Goal: Obtain resource: Download file/media

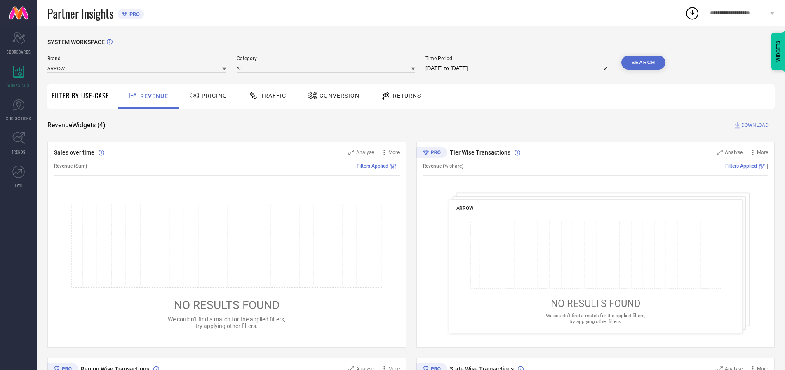
click at [265, 96] on span "Traffic" at bounding box center [273, 95] width 26 height 7
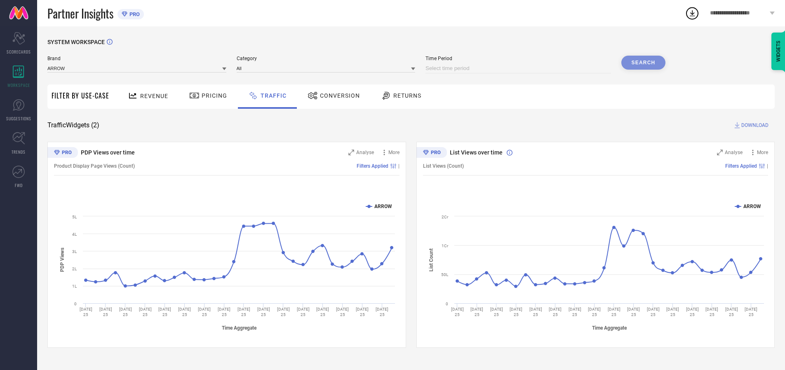
click at [519, 68] on input at bounding box center [517, 68] width 185 height 10
select select "9"
select select "2025"
select select "10"
select select "2025"
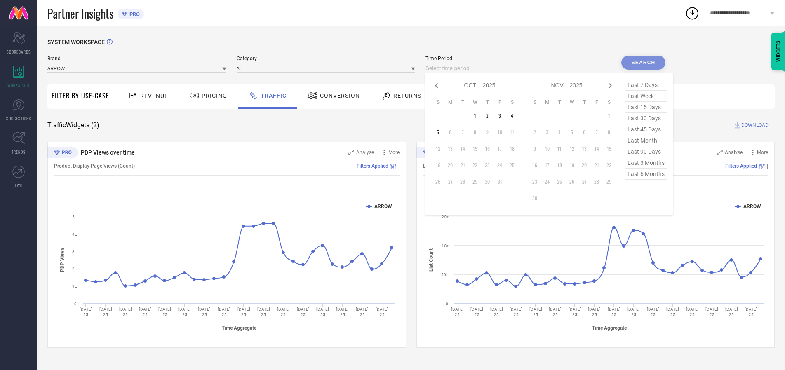
select select "8"
select select "2025"
select select "9"
select select "2025"
click at [514, 165] on td "27" at bounding box center [512, 165] width 12 height 12
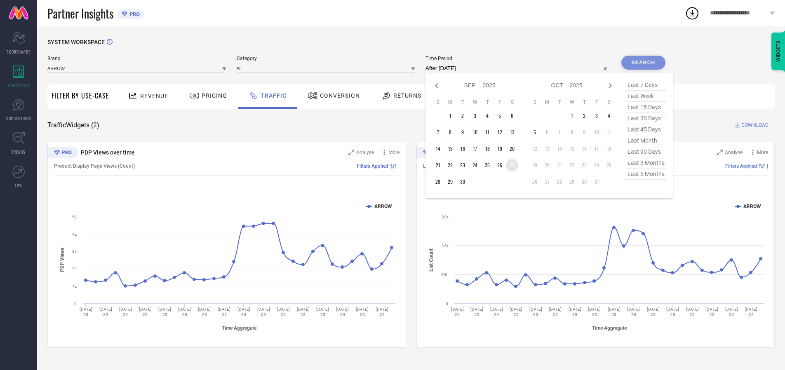
type input "[DATE] to [DATE]"
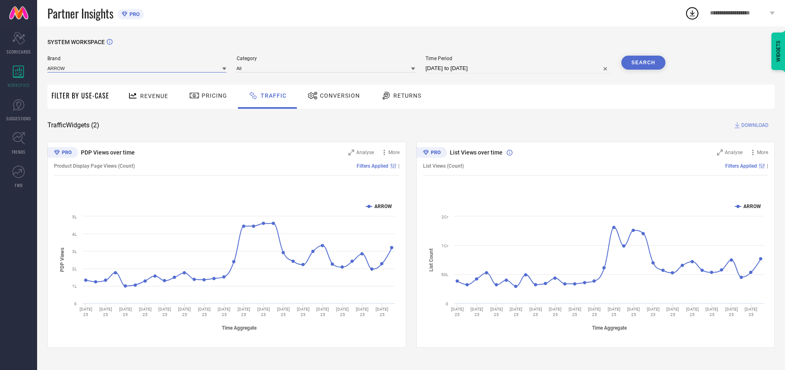
click at [137, 68] on input at bounding box center [136, 68] width 179 height 9
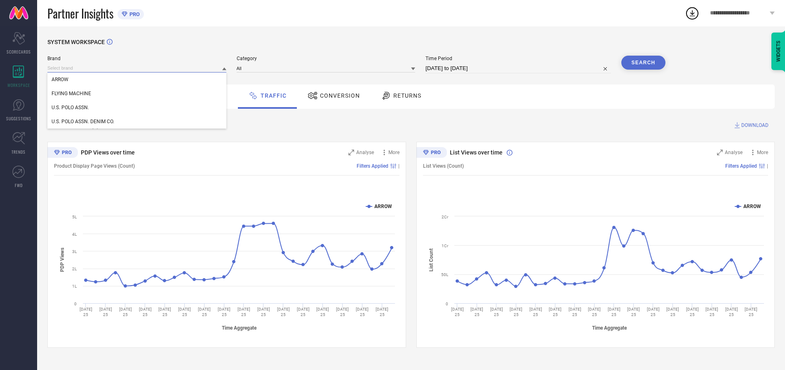
click at [137, 68] on input at bounding box center [136, 68] width 179 height 9
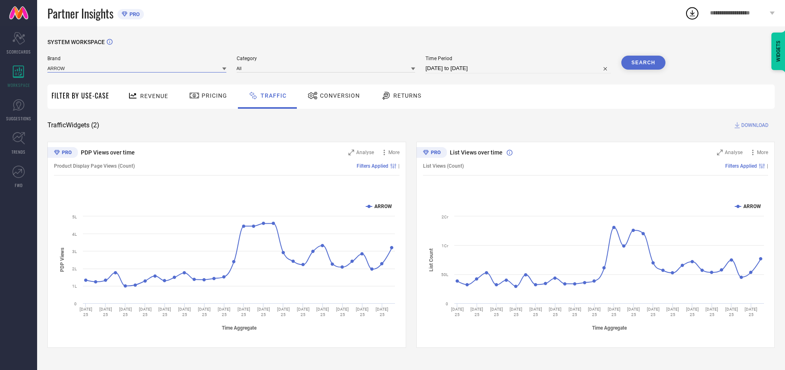
click at [137, 68] on input at bounding box center [136, 68] width 179 height 9
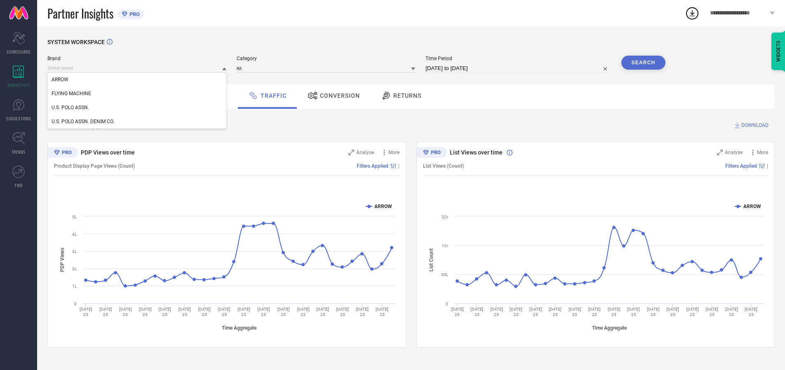
click at [137, 108] on div "U.S. POLO ASSN." at bounding box center [136, 108] width 179 height 14
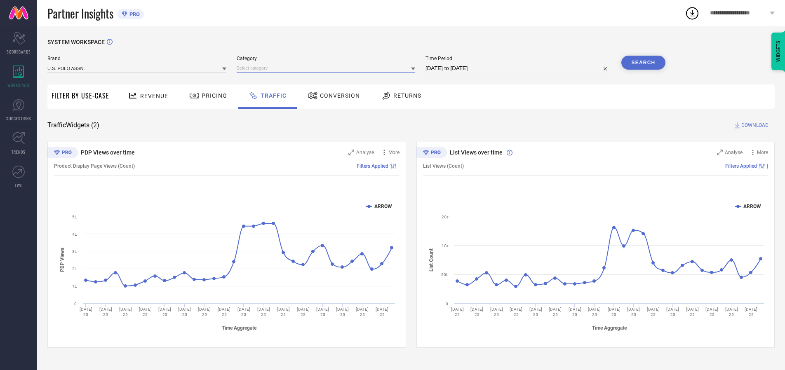
click at [328, 68] on input at bounding box center [326, 68] width 179 height 9
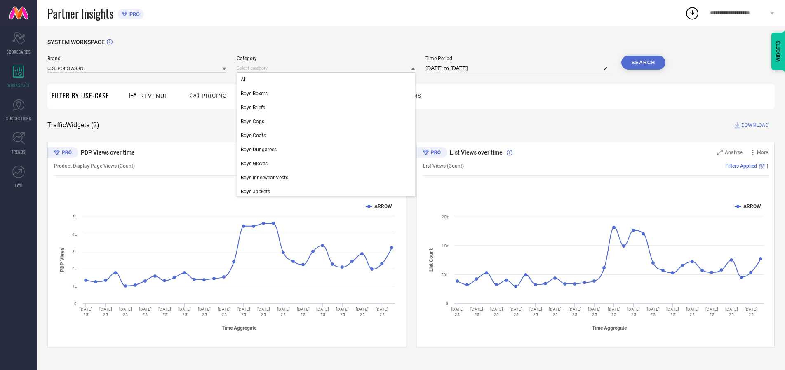
click at [328, 80] on div "All" at bounding box center [326, 80] width 179 height 14
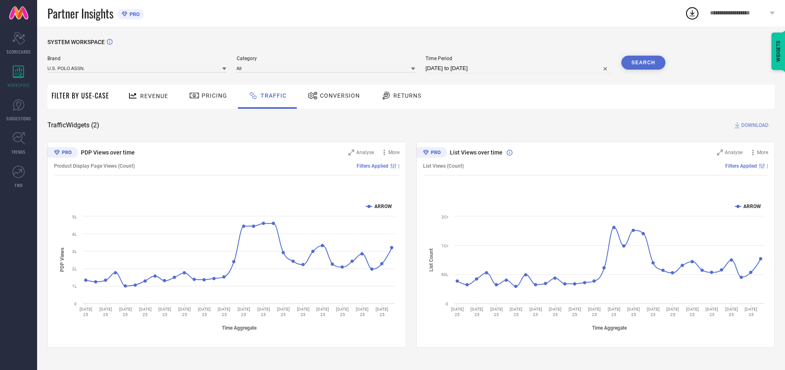
click at [643, 63] on button "Search" at bounding box center [643, 63] width 45 height 14
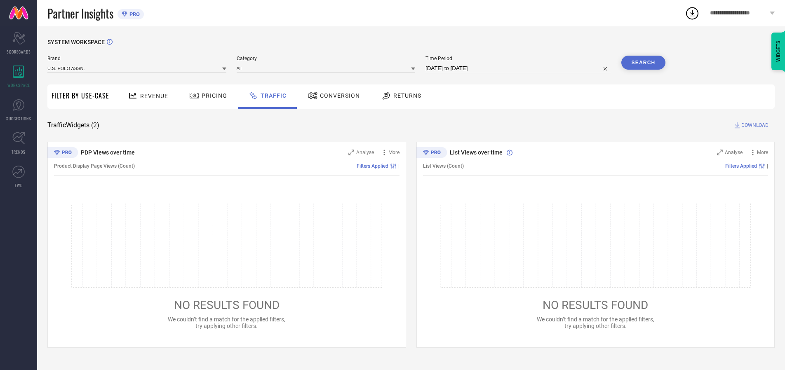
click at [753, 125] on span "DOWNLOAD" at bounding box center [754, 125] width 27 height 8
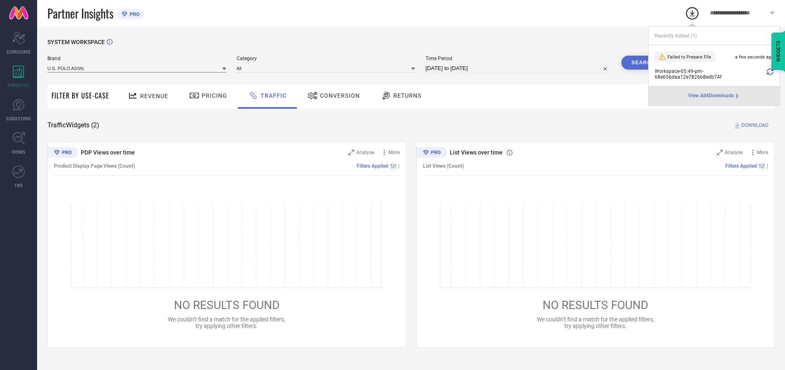
click at [137, 68] on input at bounding box center [136, 68] width 179 height 9
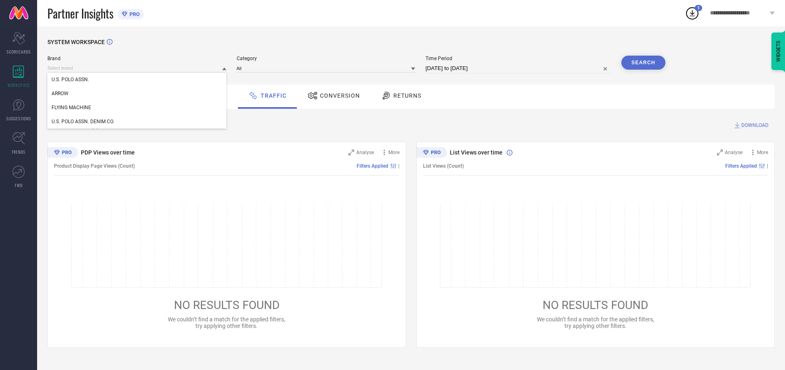
click at [137, 122] on div "U.S. POLO ASSN. DENIM CO." at bounding box center [136, 122] width 179 height 14
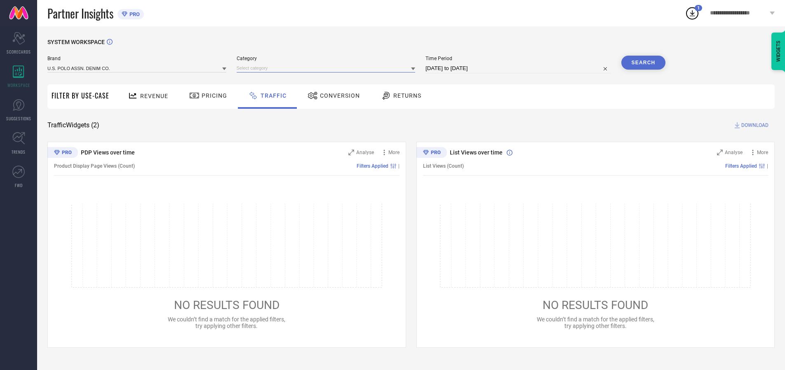
click at [328, 68] on input at bounding box center [326, 68] width 179 height 9
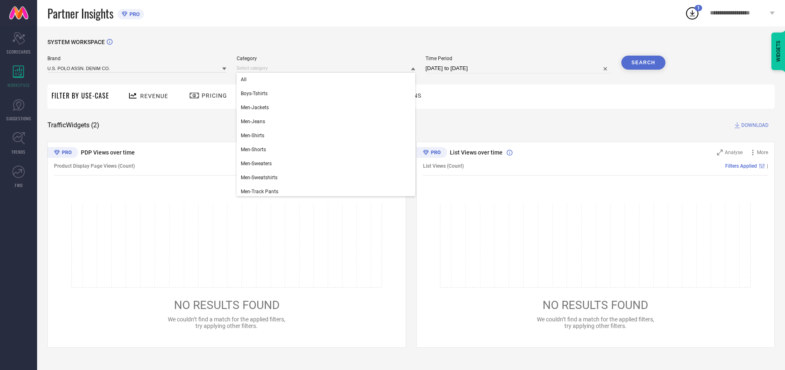
click at [328, 80] on div "All" at bounding box center [326, 80] width 179 height 14
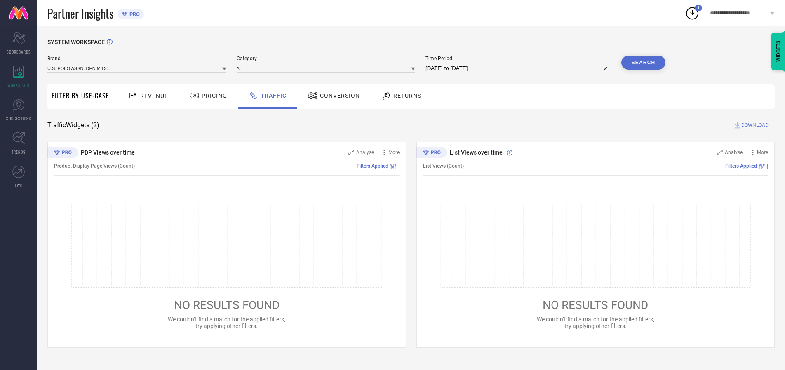
click at [643, 63] on button "Search" at bounding box center [643, 63] width 45 height 14
click at [753, 125] on span "DOWNLOAD" at bounding box center [754, 125] width 27 height 8
click at [519, 68] on input at bounding box center [517, 68] width 185 height 10
select select "9"
select select "2025"
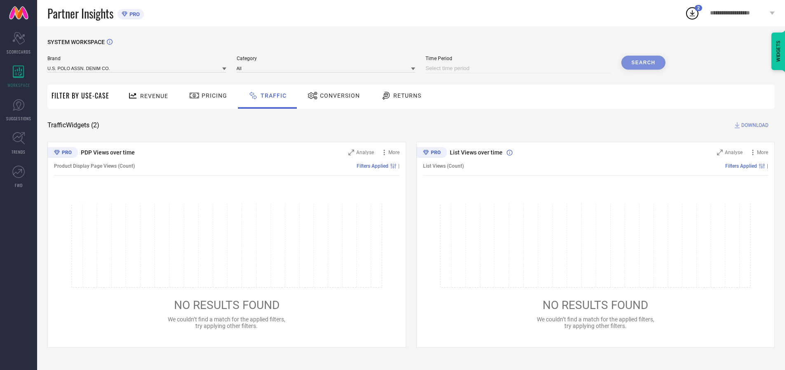
select select "10"
select select "2025"
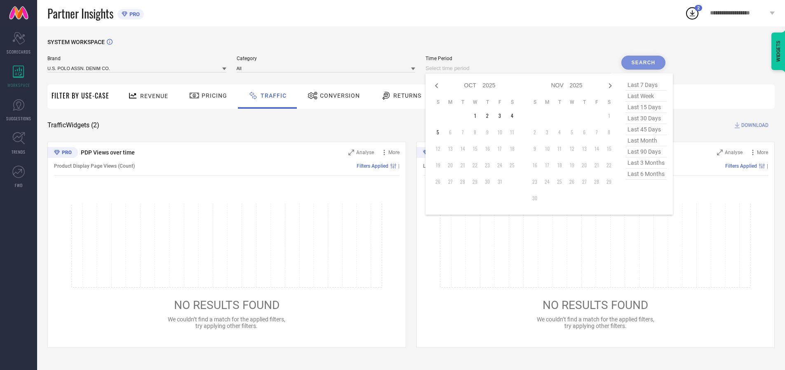
select select "8"
select select "2025"
select select "9"
select select "2025"
click at [440, 182] on td "28" at bounding box center [437, 182] width 12 height 12
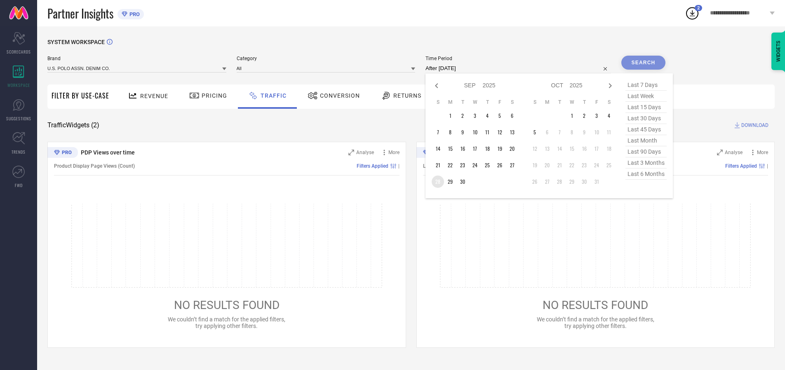
type input "[DATE] to [DATE]"
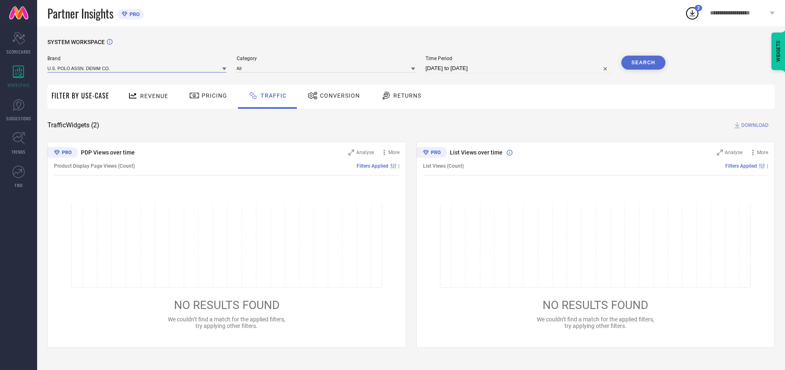
click at [137, 68] on input at bounding box center [136, 68] width 179 height 9
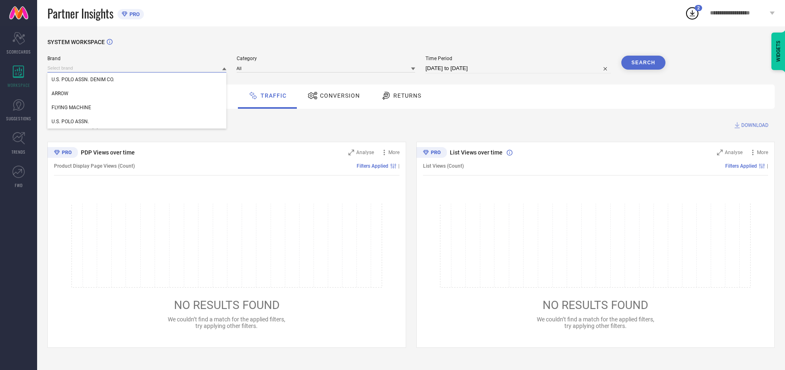
click at [137, 68] on input at bounding box center [136, 68] width 179 height 9
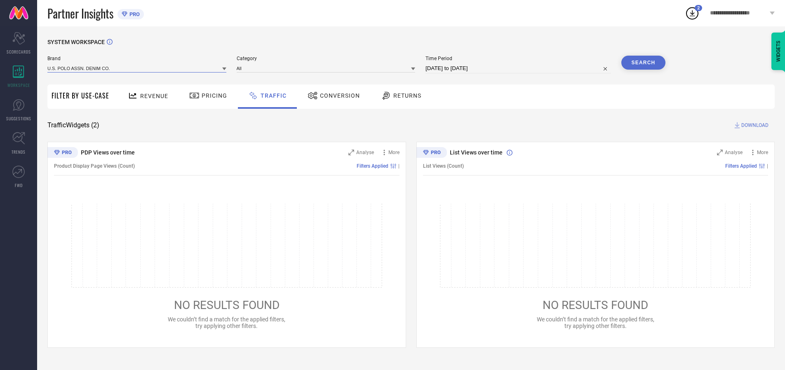
click at [137, 68] on input at bounding box center [136, 68] width 179 height 9
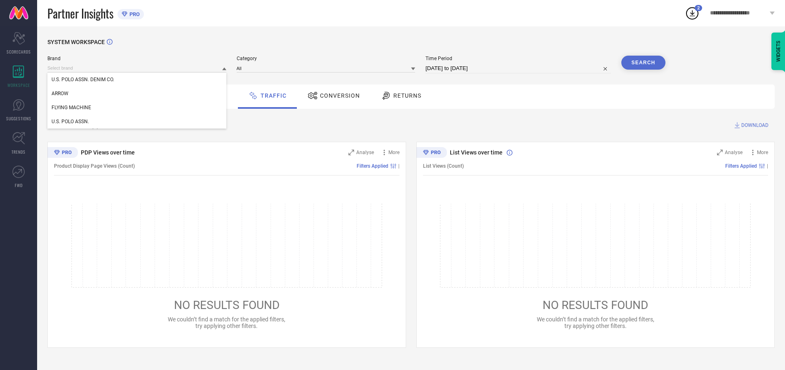
click at [137, 80] on div "U.S. POLO ASSN. DENIM CO." at bounding box center [136, 80] width 179 height 14
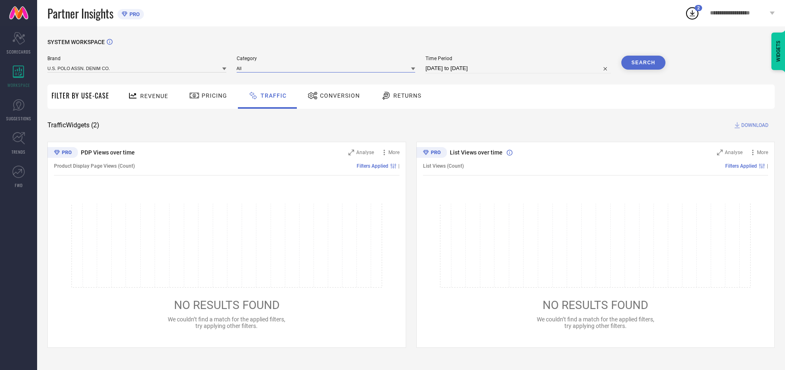
click at [328, 68] on input at bounding box center [326, 68] width 179 height 9
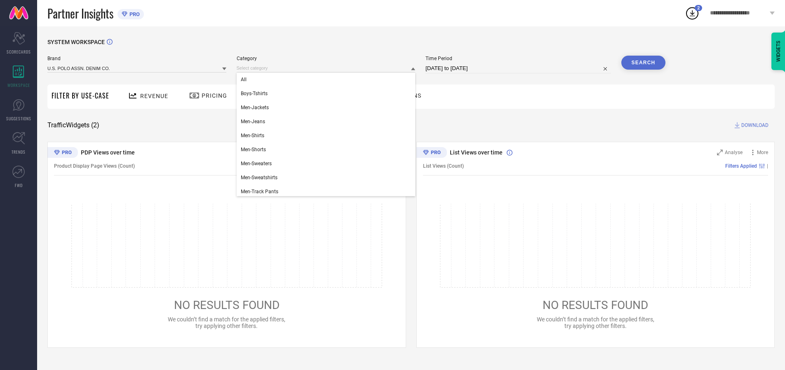
click at [328, 80] on div "All" at bounding box center [326, 80] width 179 height 14
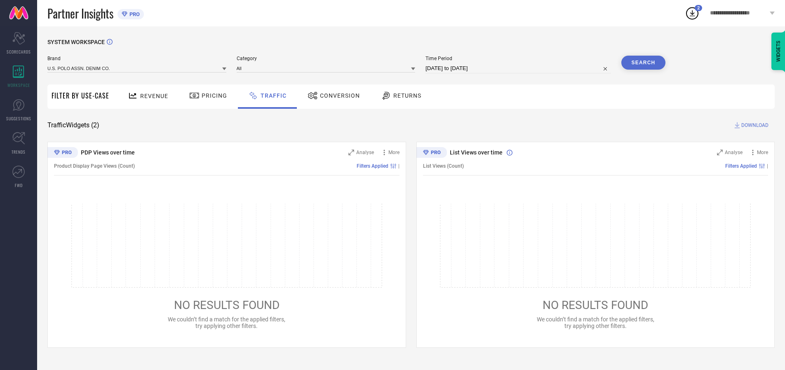
click at [643, 63] on button "Search" at bounding box center [643, 63] width 45 height 14
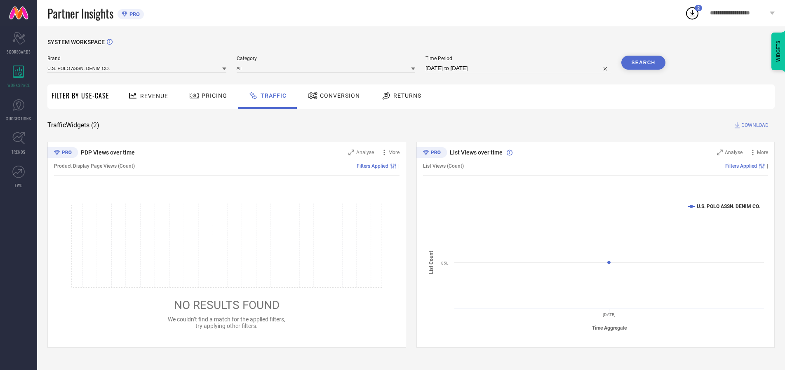
click at [753, 125] on span "DOWNLOAD" at bounding box center [754, 125] width 27 height 8
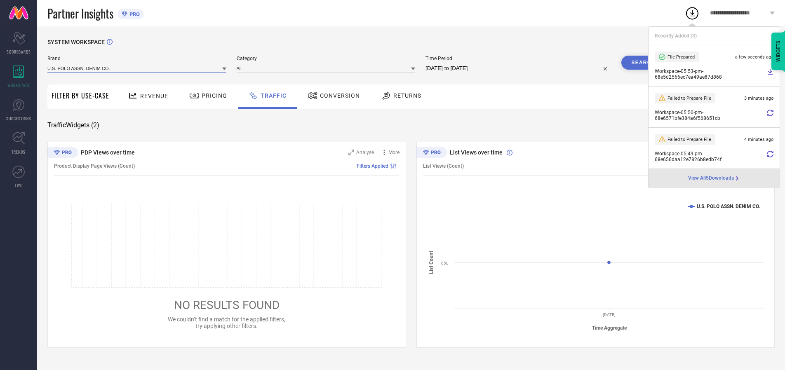
click at [137, 68] on input at bounding box center [136, 68] width 179 height 9
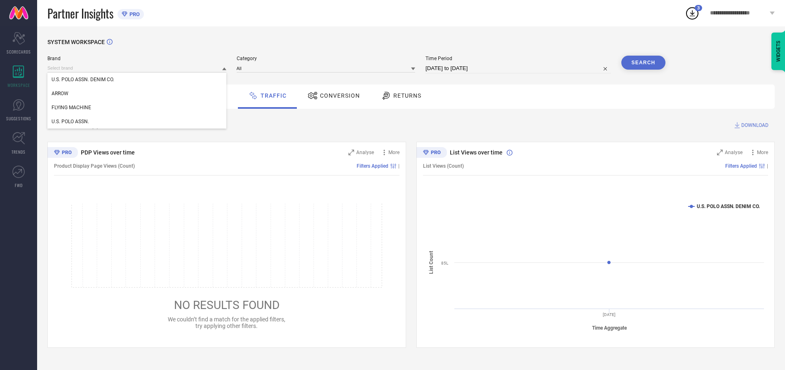
click at [137, 122] on div "U.S. POLO ASSN." at bounding box center [136, 122] width 179 height 14
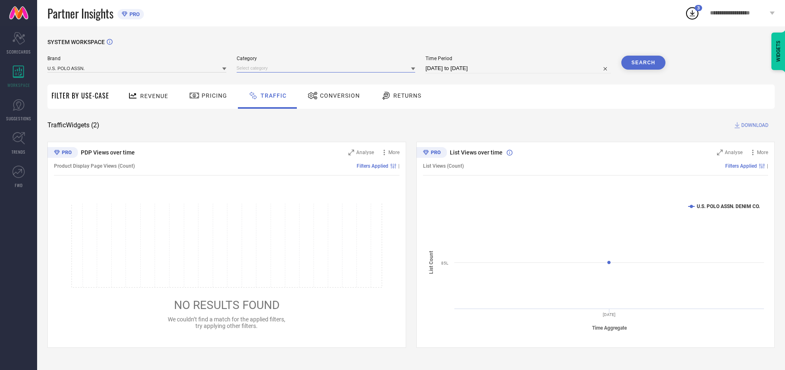
click at [328, 68] on input at bounding box center [326, 68] width 179 height 9
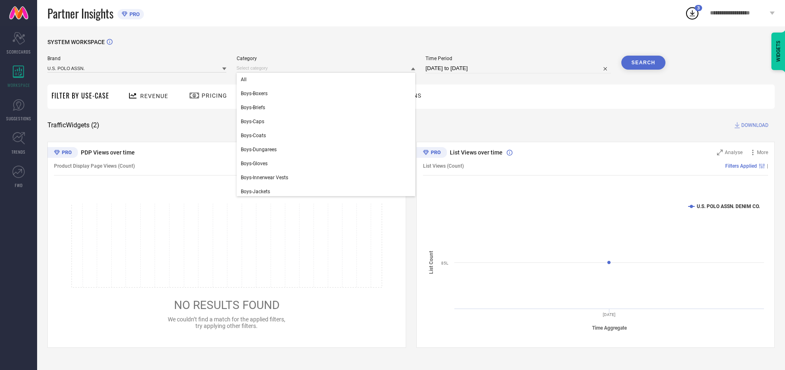
click at [328, 80] on div "All" at bounding box center [326, 80] width 179 height 14
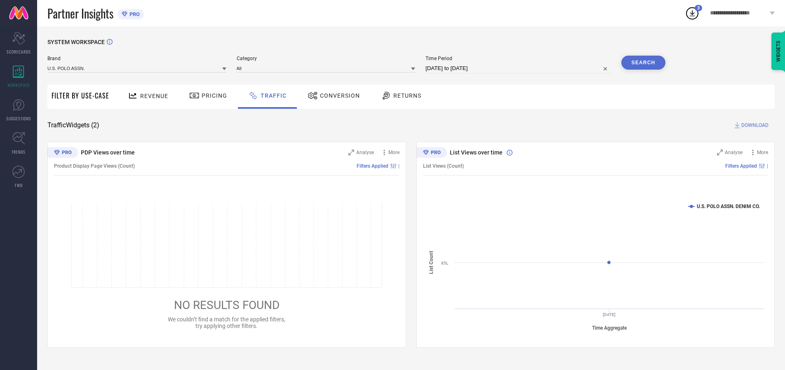
click at [643, 63] on button "Search" at bounding box center [643, 63] width 45 height 14
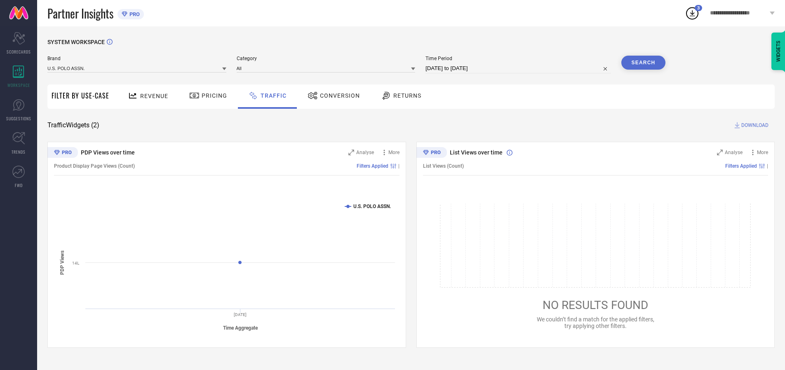
click at [753, 125] on span "DOWNLOAD" at bounding box center [754, 125] width 27 height 8
click at [519, 68] on input at bounding box center [517, 68] width 185 height 10
select select "9"
select select "2025"
select select "10"
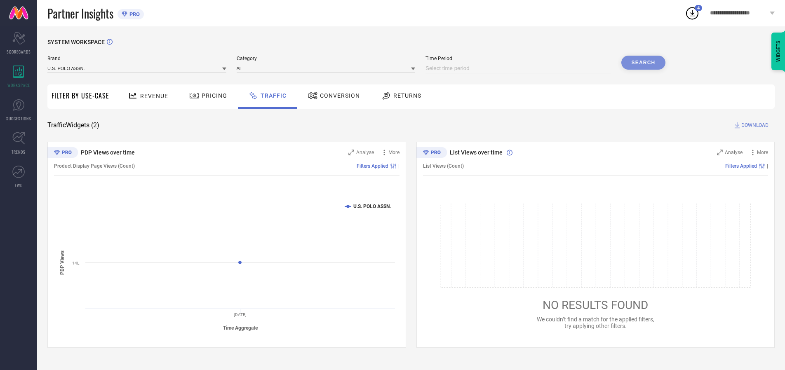
select select "2025"
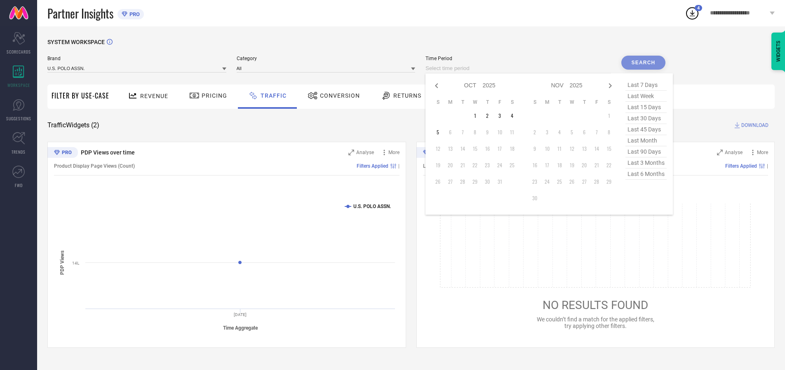
select select "8"
select select "2025"
select select "9"
select select "2025"
click at [453, 182] on td "29" at bounding box center [450, 182] width 12 height 12
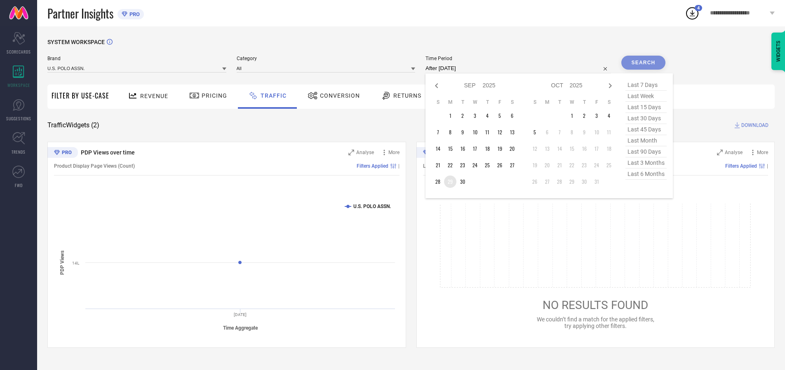
type input "[DATE] to [DATE]"
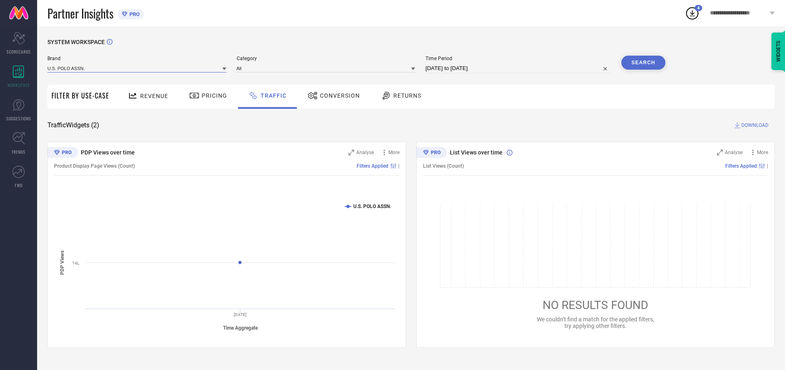
click at [137, 68] on input at bounding box center [136, 68] width 179 height 9
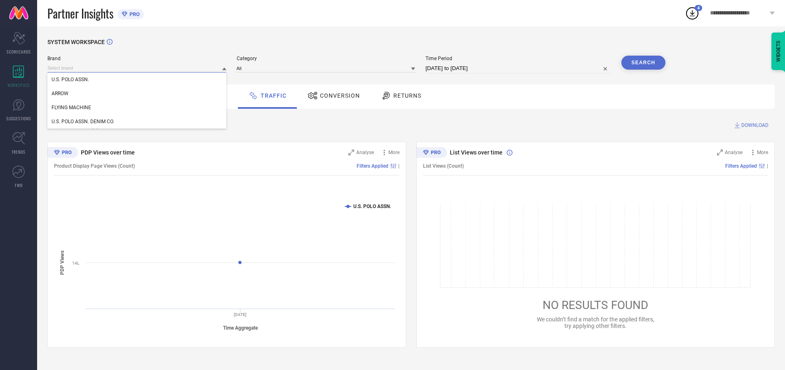
click at [137, 68] on input at bounding box center [136, 68] width 179 height 9
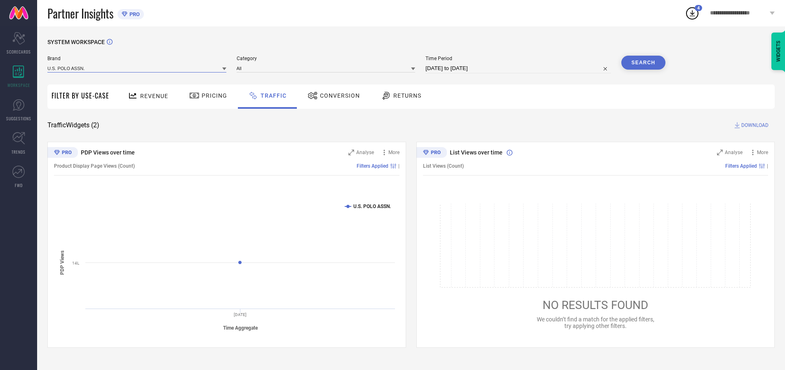
click at [137, 68] on input at bounding box center [136, 68] width 179 height 9
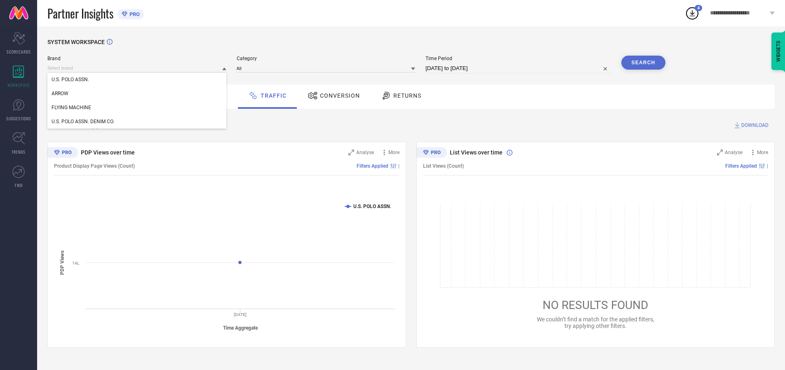
click at [137, 80] on div "U.S. POLO ASSN." at bounding box center [136, 80] width 179 height 14
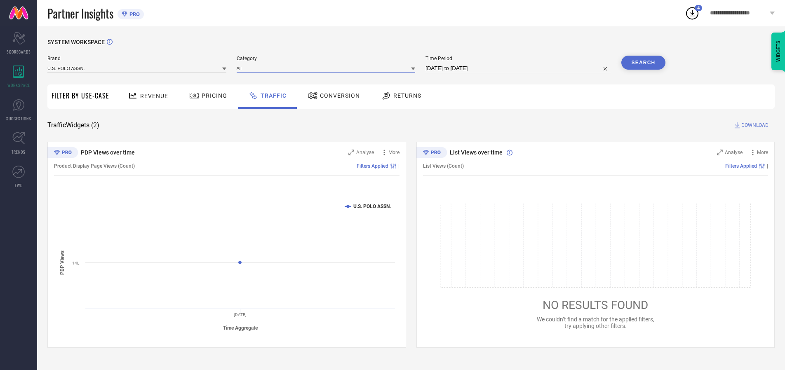
click at [328, 68] on input at bounding box center [326, 68] width 179 height 9
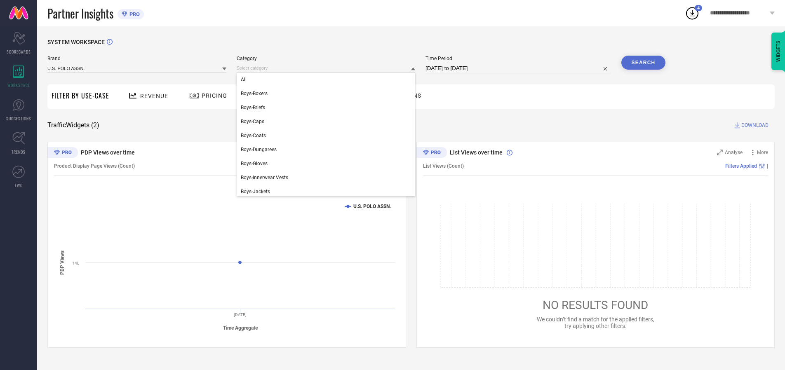
click at [328, 80] on div "All" at bounding box center [326, 80] width 179 height 14
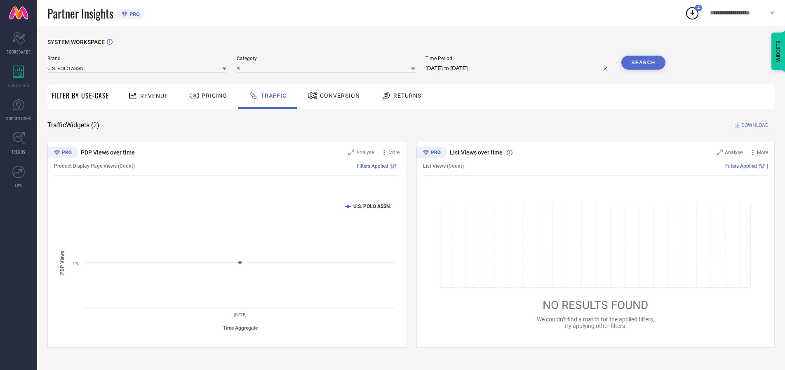
click at [643, 63] on button "Search" at bounding box center [643, 63] width 45 height 14
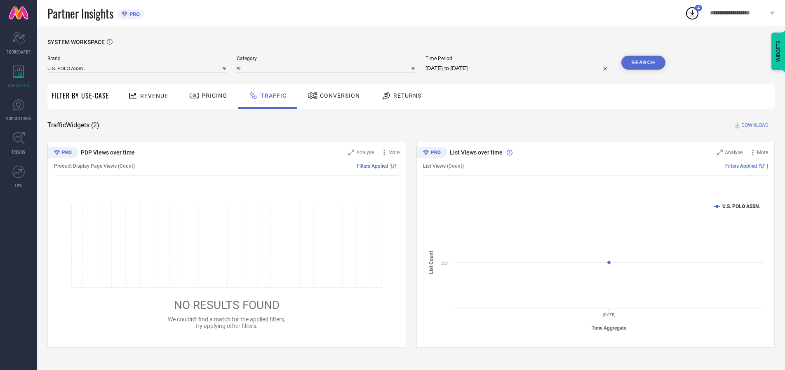
click at [753, 125] on span "DOWNLOAD" at bounding box center [754, 125] width 27 height 8
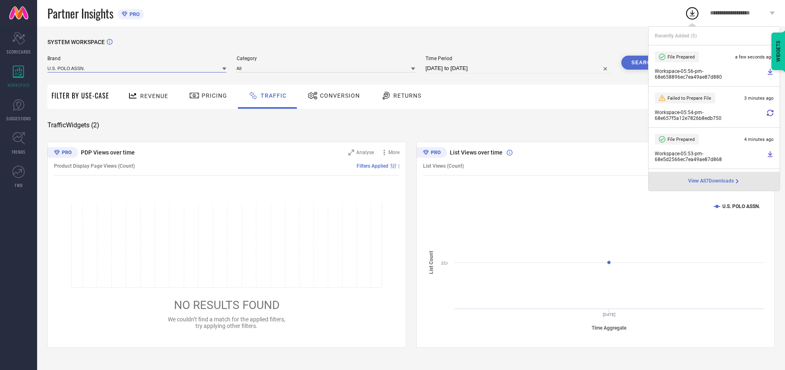
click at [137, 68] on input at bounding box center [136, 68] width 179 height 9
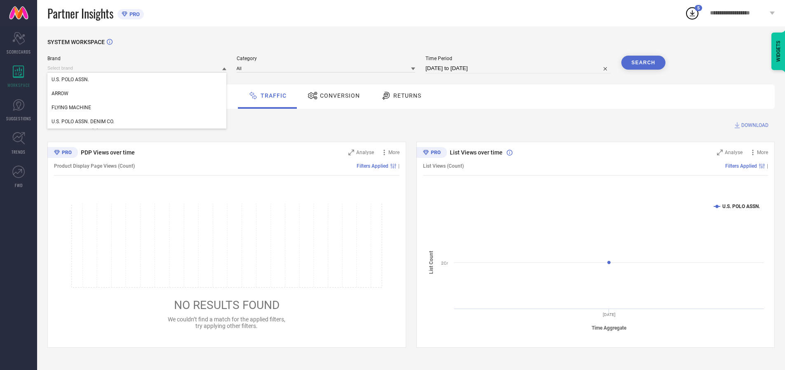
click at [137, 122] on div "U.S. POLO ASSN. DENIM CO." at bounding box center [136, 122] width 179 height 14
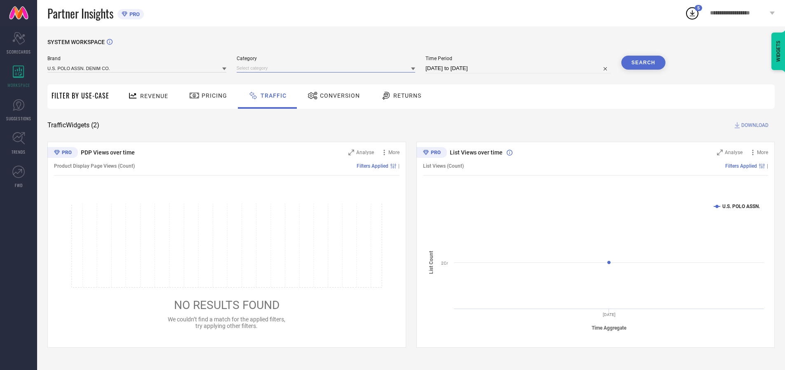
click at [328, 68] on input at bounding box center [326, 68] width 179 height 9
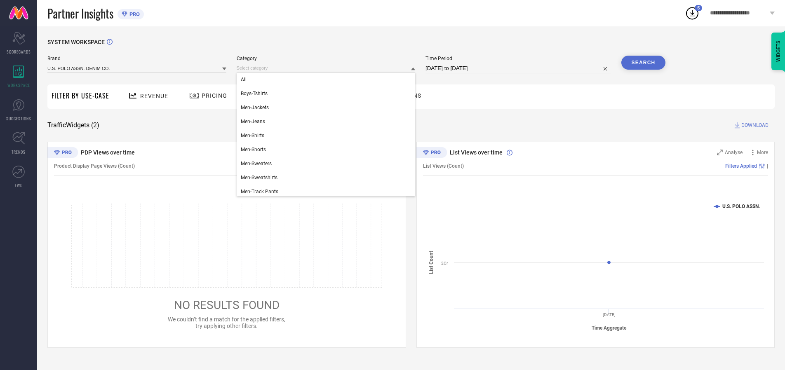
click at [328, 80] on div "All" at bounding box center [326, 80] width 179 height 14
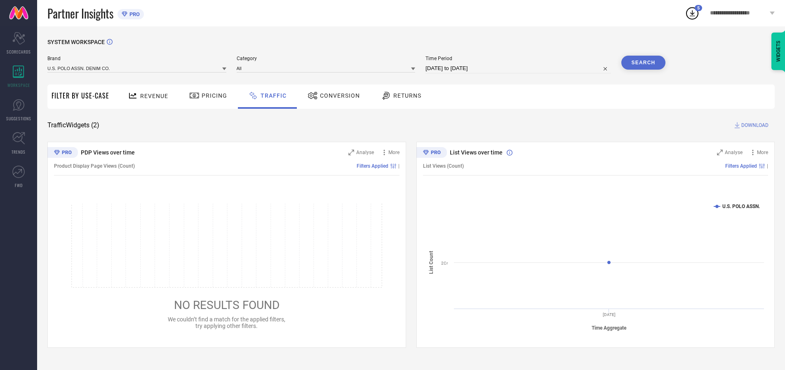
click at [643, 63] on button "Search" at bounding box center [643, 63] width 45 height 14
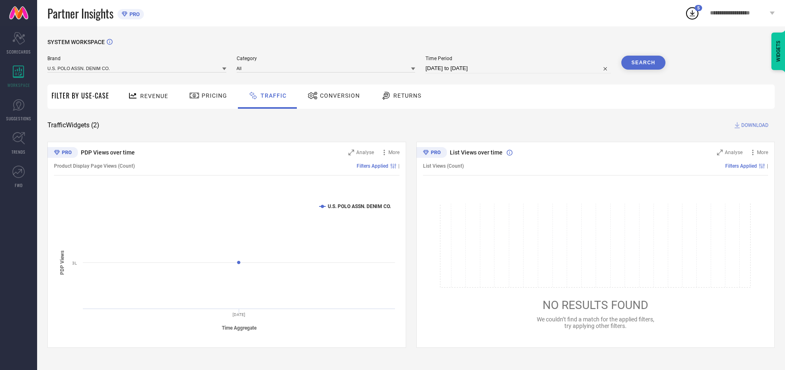
click at [753, 125] on span "DOWNLOAD" at bounding box center [754, 125] width 27 height 8
click at [519, 68] on input at bounding box center [517, 68] width 185 height 10
select select "9"
select select "2025"
select select "10"
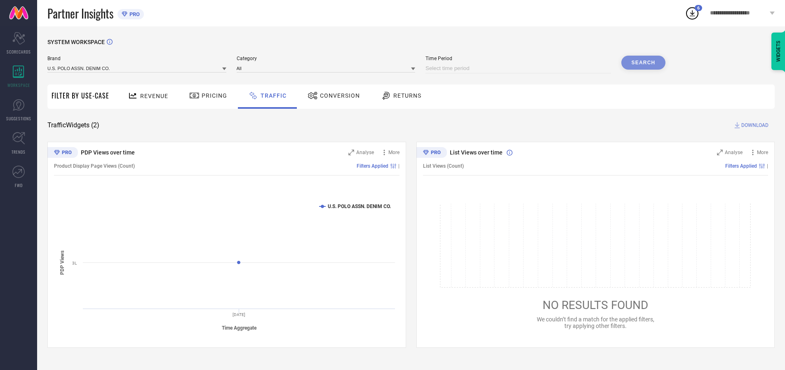
select select "2025"
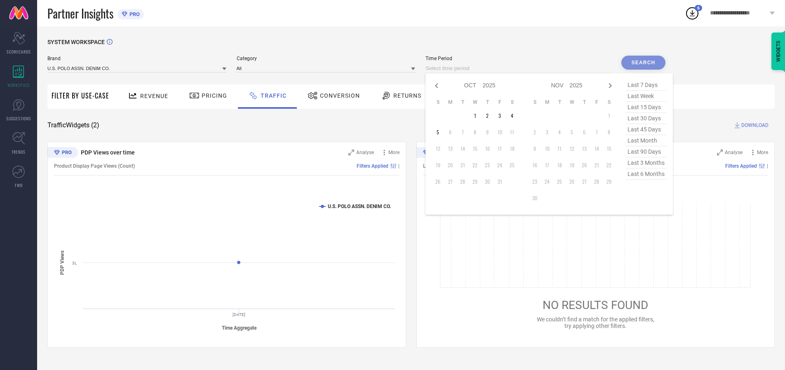
select select "8"
select select "2025"
select select "9"
select select "2025"
click at [465, 182] on td "30" at bounding box center [462, 182] width 12 height 12
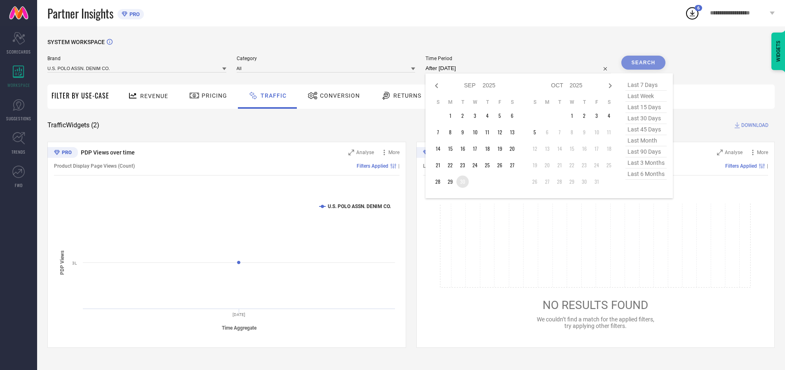
type input "[DATE] to [DATE]"
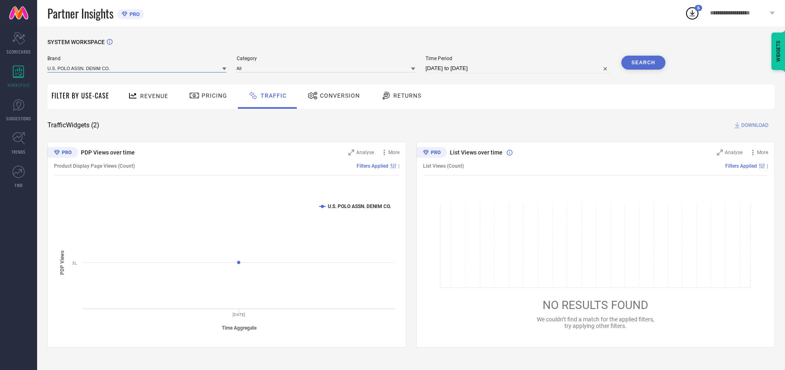
click at [137, 68] on input at bounding box center [136, 68] width 179 height 9
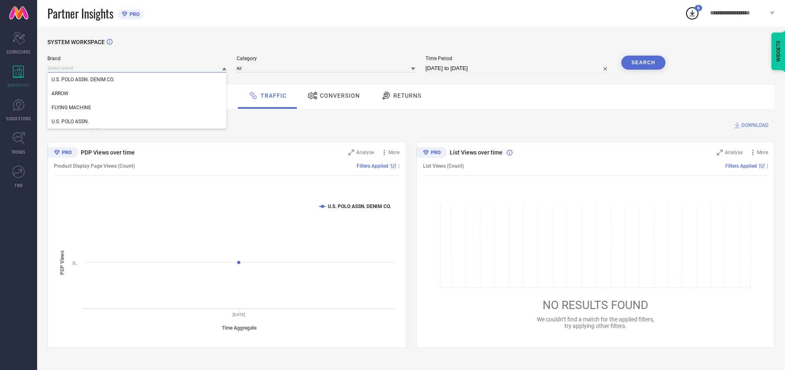
click at [137, 68] on input at bounding box center [136, 68] width 179 height 9
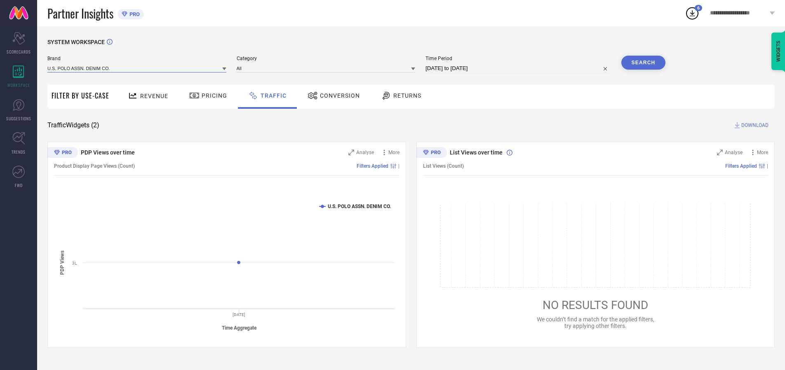
click at [137, 68] on input at bounding box center [136, 68] width 179 height 9
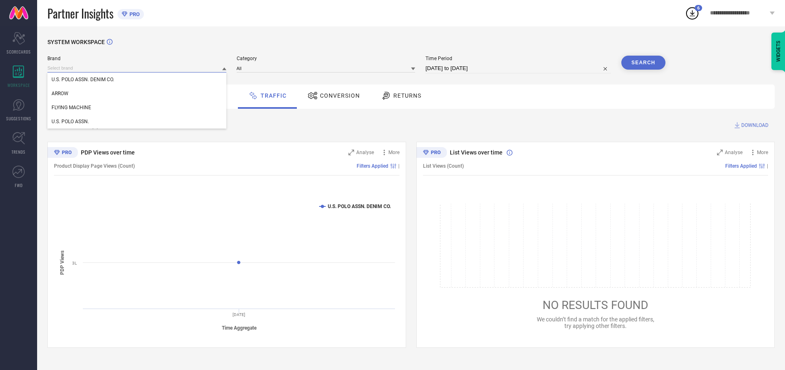
click at [137, 80] on div "U.S. POLO ASSN. DENIM CO." at bounding box center [136, 80] width 179 height 14
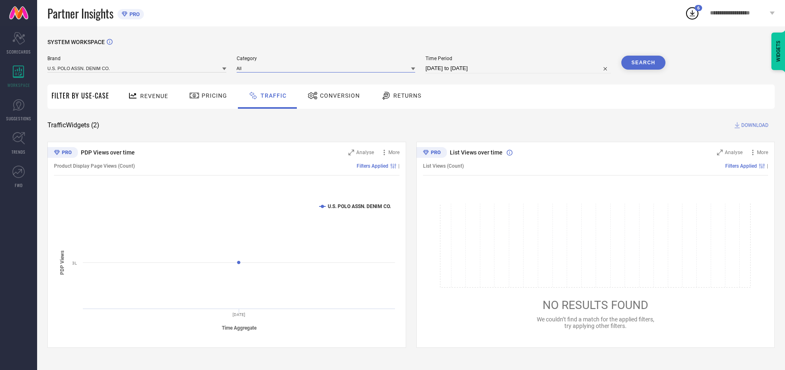
click at [328, 68] on input at bounding box center [326, 68] width 179 height 9
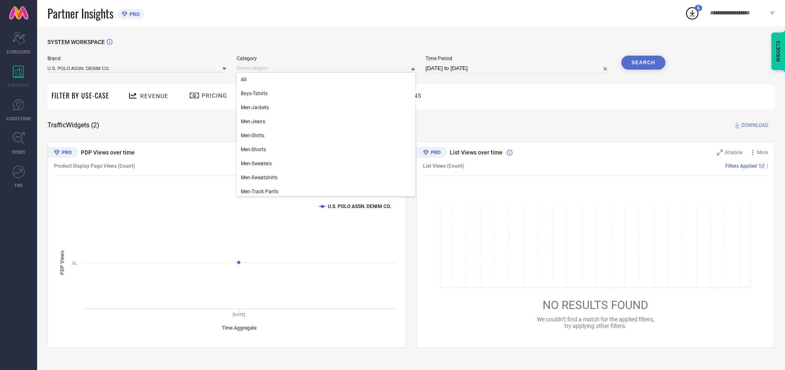
click at [328, 80] on div "All" at bounding box center [326, 80] width 179 height 14
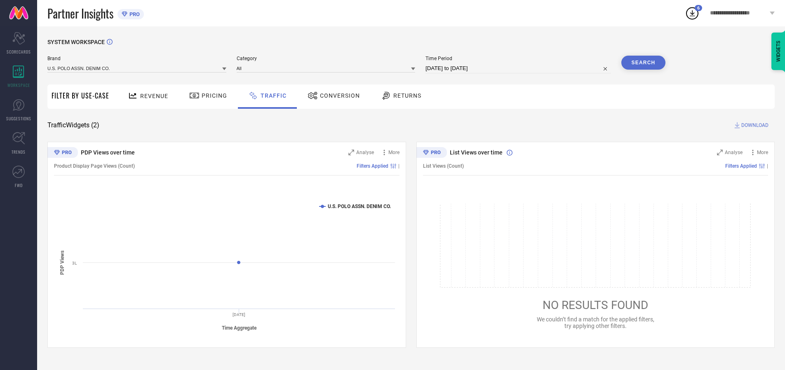
click at [643, 63] on button "Search" at bounding box center [643, 63] width 45 height 14
click at [753, 125] on span "DOWNLOAD" at bounding box center [754, 125] width 27 height 8
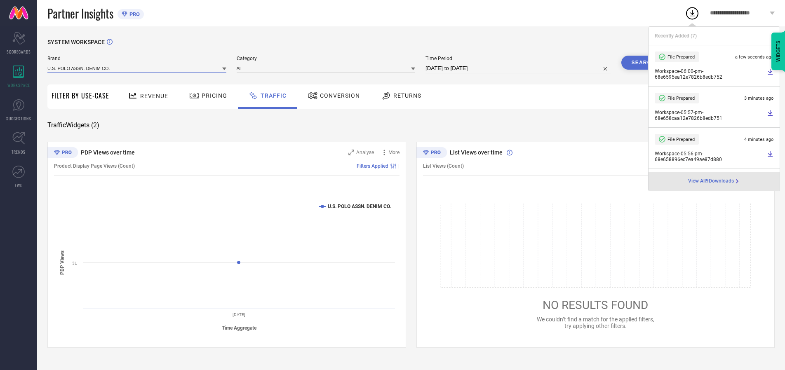
click at [137, 68] on input at bounding box center [136, 68] width 179 height 9
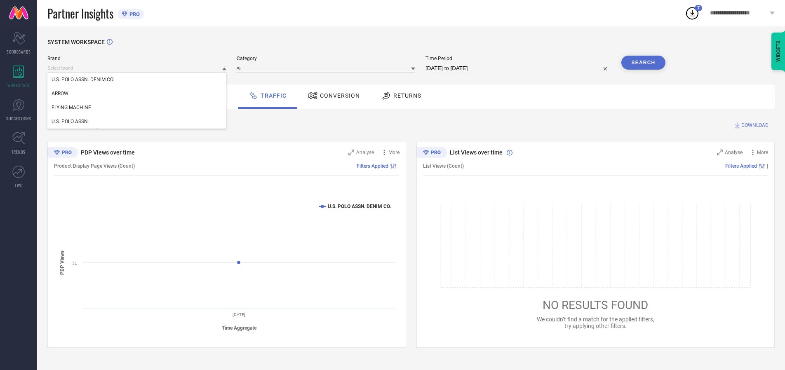
click at [137, 122] on div "U.S. POLO ASSN." at bounding box center [136, 122] width 179 height 14
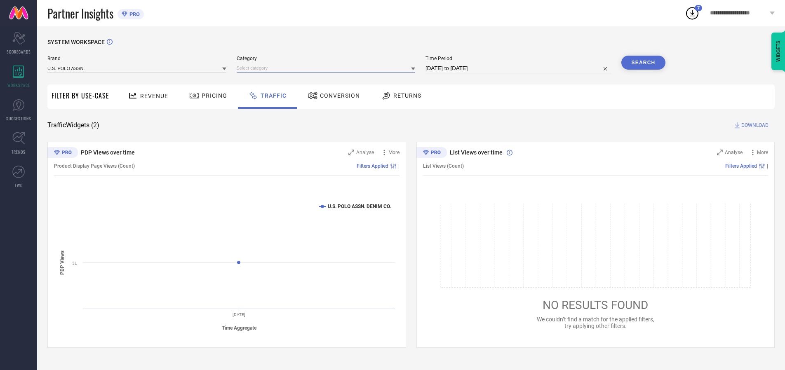
click at [328, 68] on input at bounding box center [326, 68] width 179 height 9
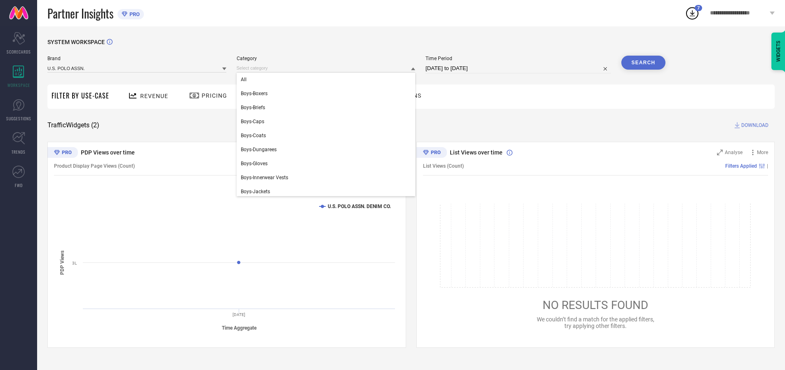
click at [328, 80] on div "All" at bounding box center [326, 80] width 179 height 14
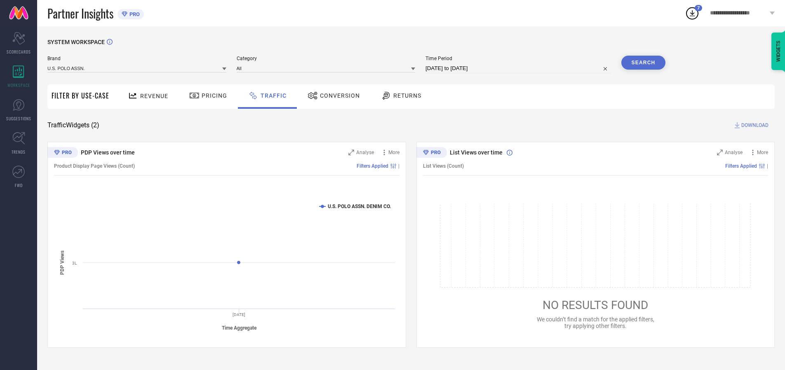
click at [643, 63] on button "Search" at bounding box center [643, 63] width 45 height 14
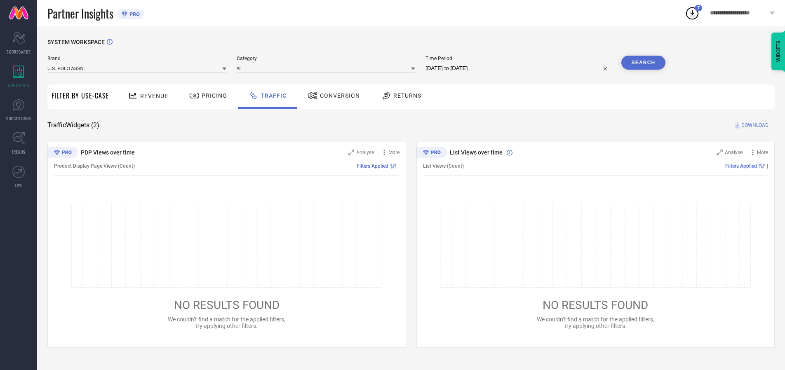
click at [753, 125] on span "DOWNLOAD" at bounding box center [754, 125] width 27 height 8
click at [519, 68] on input at bounding box center [517, 68] width 185 height 10
select select "9"
select select "2025"
select select "10"
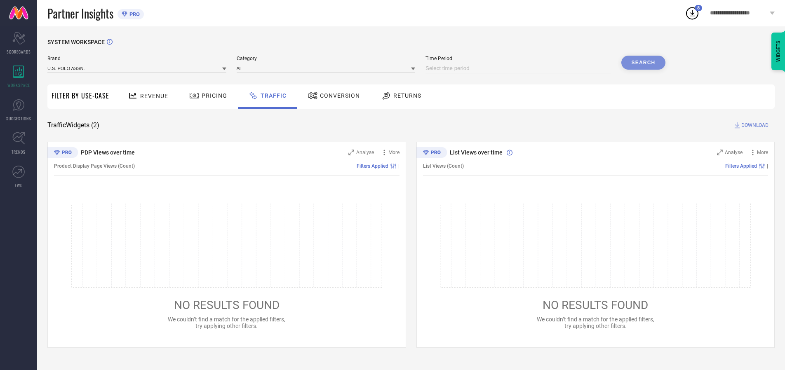
select select "2025"
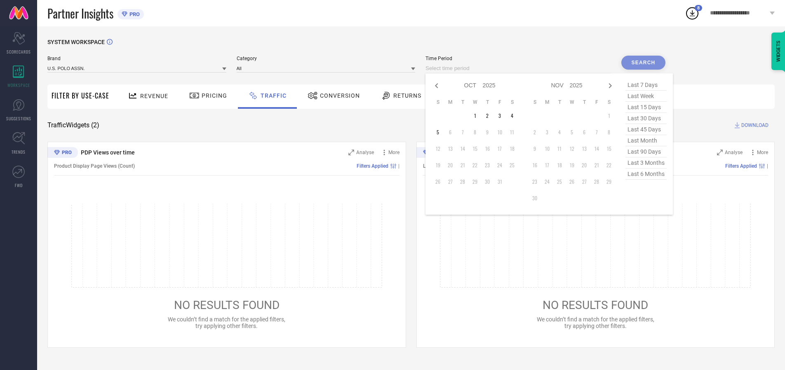
click at [477, 116] on td "1" at bounding box center [475, 116] width 12 height 12
type input "[DATE] to [DATE]"
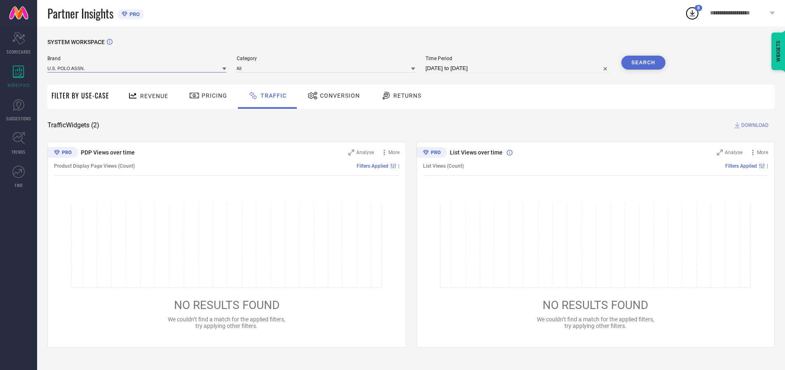
click at [137, 68] on input at bounding box center [136, 68] width 179 height 9
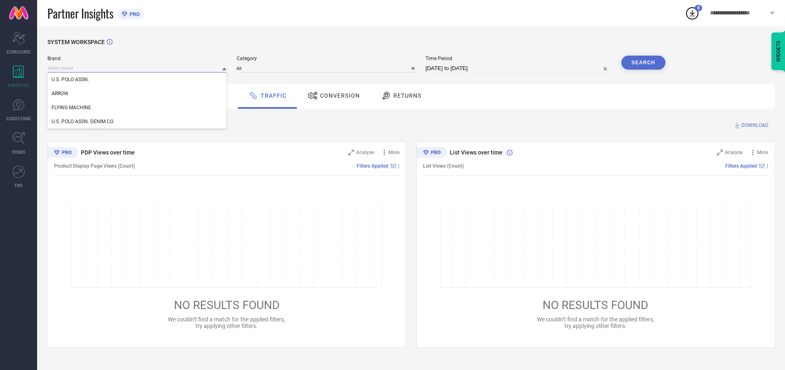
click at [137, 68] on input at bounding box center [136, 68] width 179 height 9
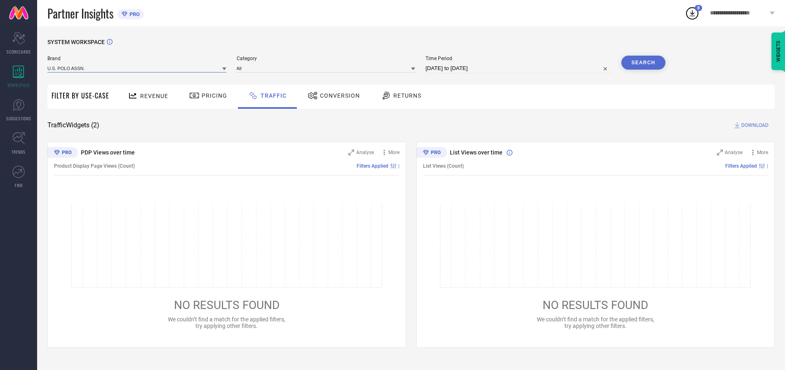
click at [137, 68] on input at bounding box center [136, 68] width 179 height 9
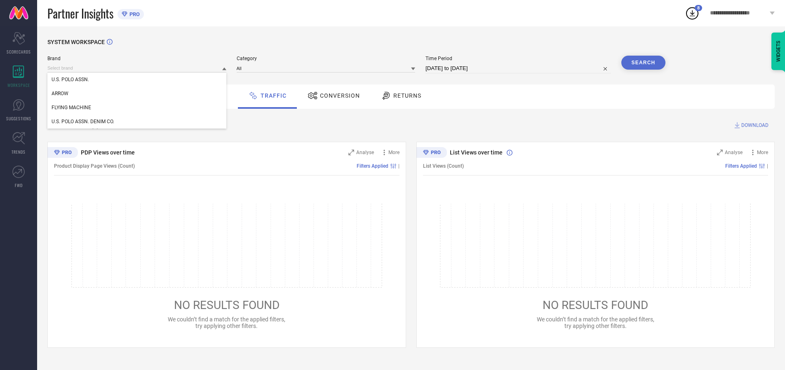
click at [137, 80] on div "U.S. POLO ASSN." at bounding box center [136, 80] width 179 height 14
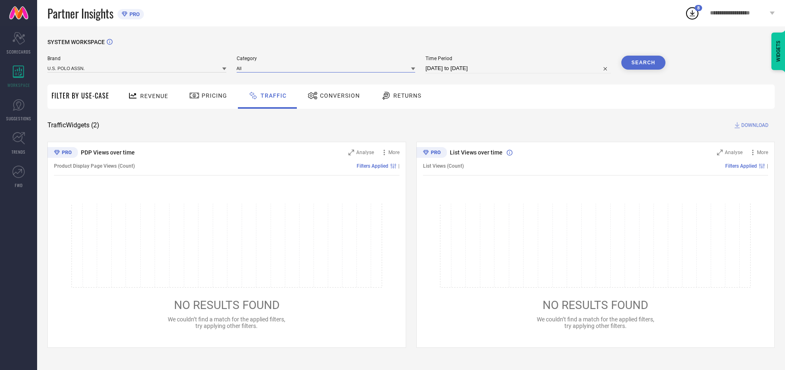
click at [328, 68] on input at bounding box center [326, 68] width 179 height 9
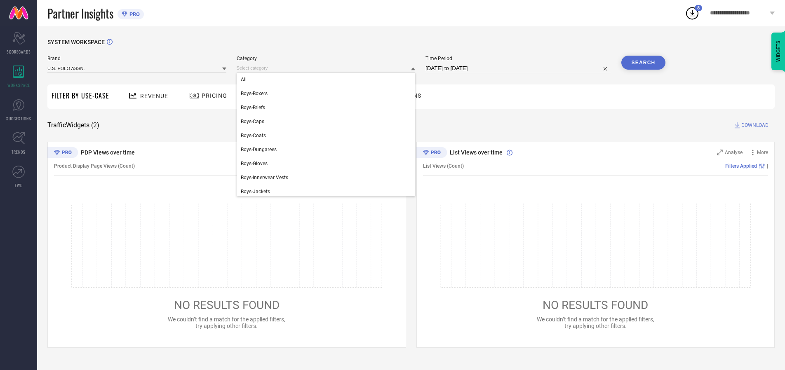
click at [328, 80] on div "All" at bounding box center [326, 80] width 179 height 14
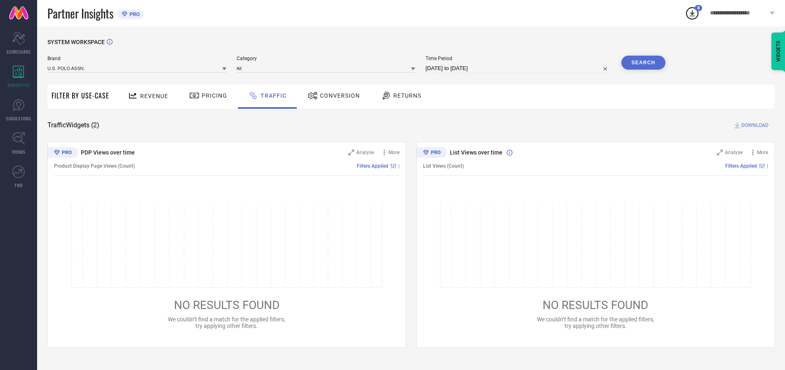
click at [643, 63] on button "Search" at bounding box center [643, 63] width 45 height 14
click at [753, 125] on span "DOWNLOAD" at bounding box center [754, 125] width 27 height 8
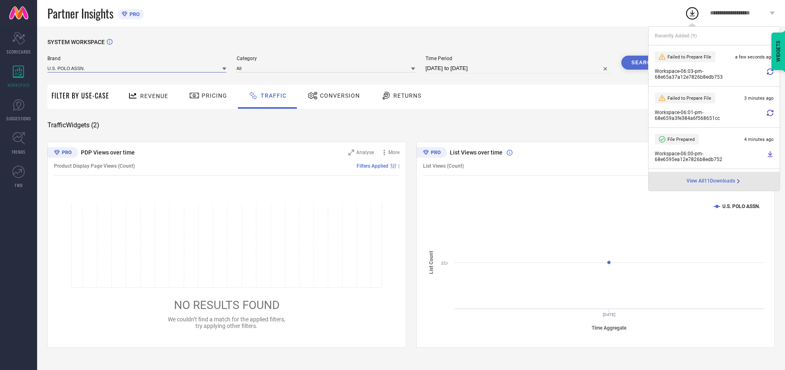
click at [137, 68] on input at bounding box center [136, 68] width 179 height 9
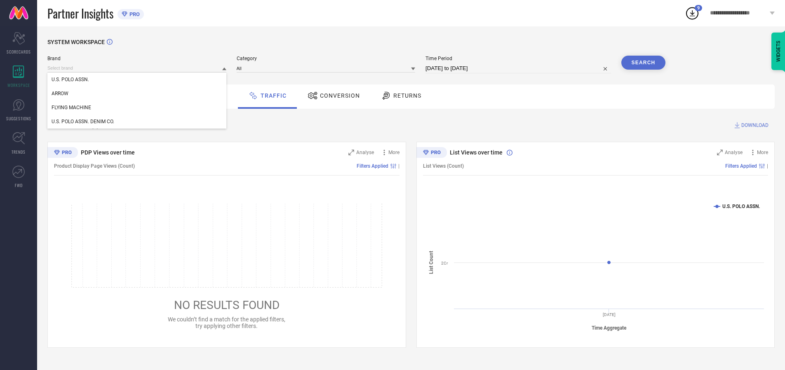
click at [137, 122] on div "U.S. POLO ASSN. DENIM CO." at bounding box center [136, 122] width 179 height 14
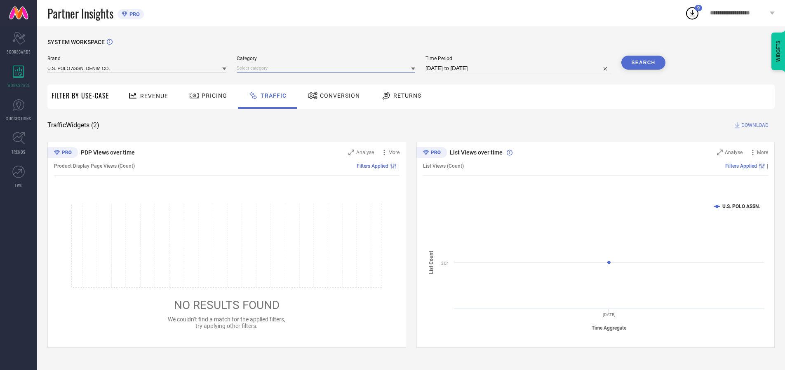
click at [328, 68] on input at bounding box center [326, 68] width 179 height 9
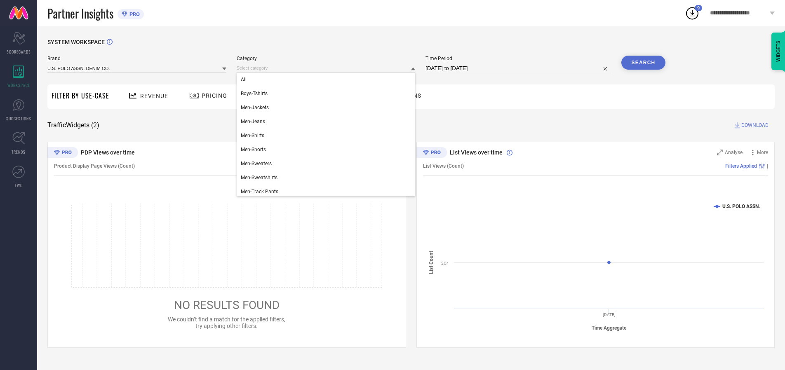
click at [328, 80] on div "All" at bounding box center [326, 80] width 179 height 14
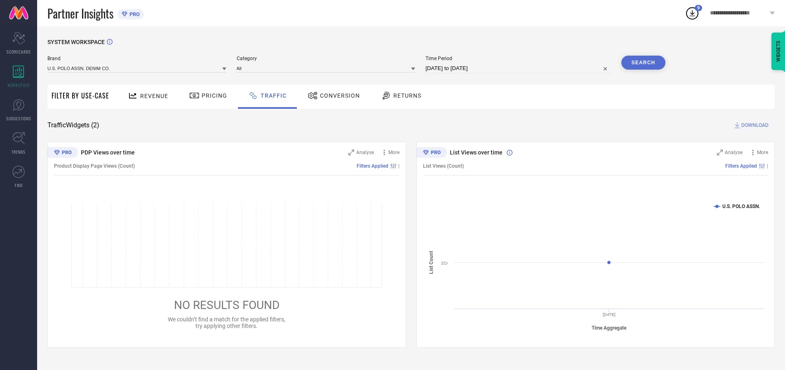
click at [643, 63] on button "Search" at bounding box center [643, 63] width 45 height 14
click at [753, 125] on span "DOWNLOAD" at bounding box center [754, 125] width 27 height 8
click at [519, 68] on input at bounding box center [517, 68] width 185 height 10
select select "9"
select select "2025"
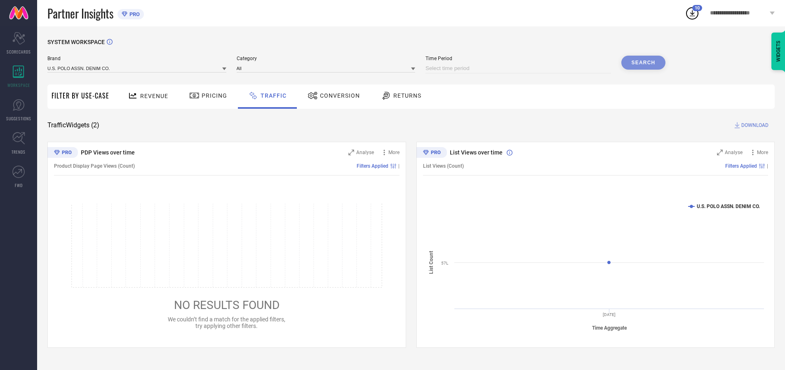
select select "10"
select select "2025"
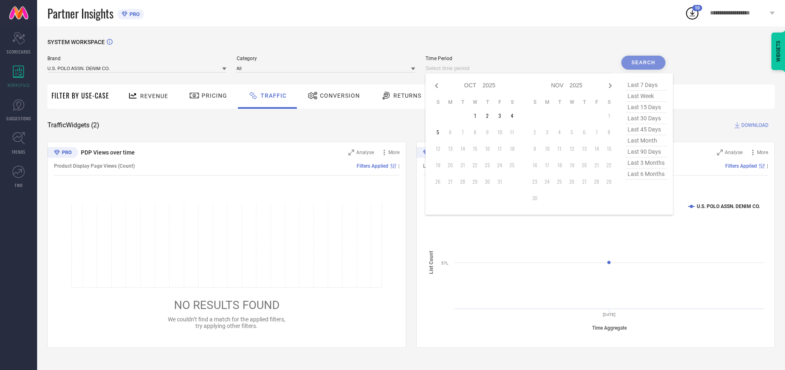
click at [490, 116] on td "2" at bounding box center [487, 116] width 12 height 12
type input "[DATE] to [DATE]"
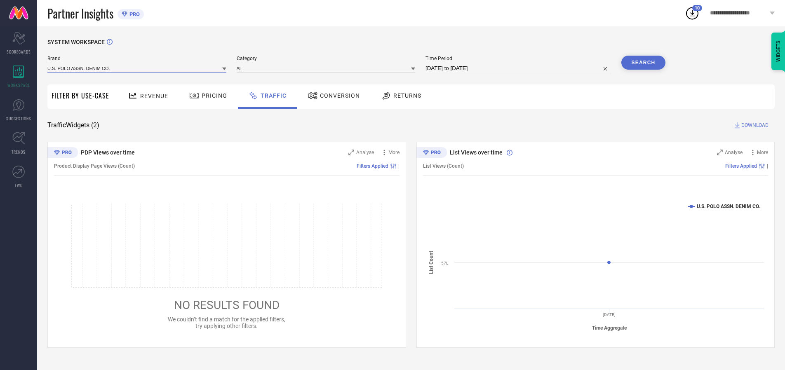
click at [137, 68] on input at bounding box center [136, 68] width 179 height 9
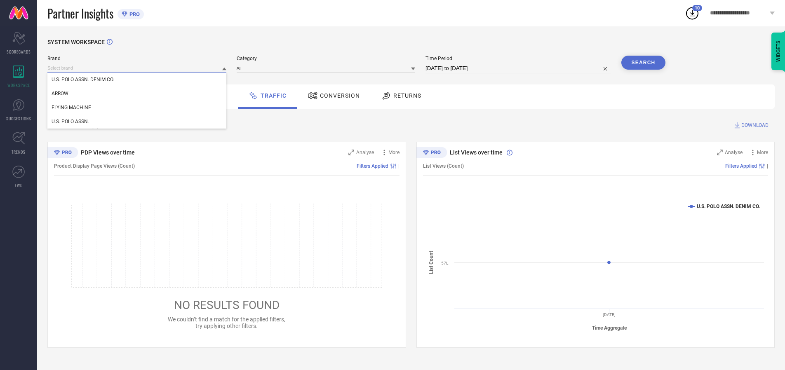
click at [137, 68] on input at bounding box center [136, 68] width 179 height 9
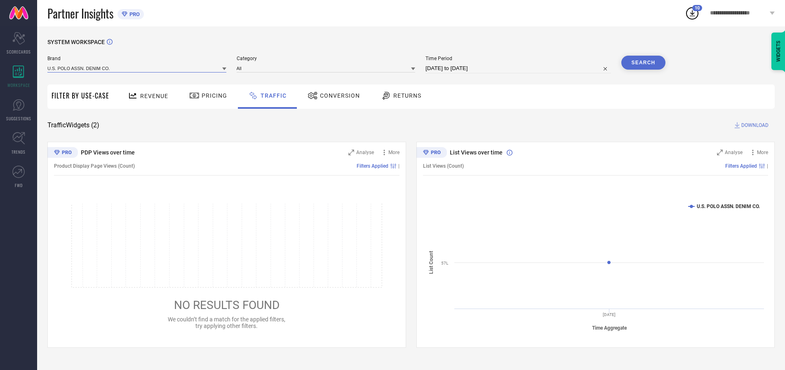
click at [137, 68] on input at bounding box center [136, 68] width 179 height 9
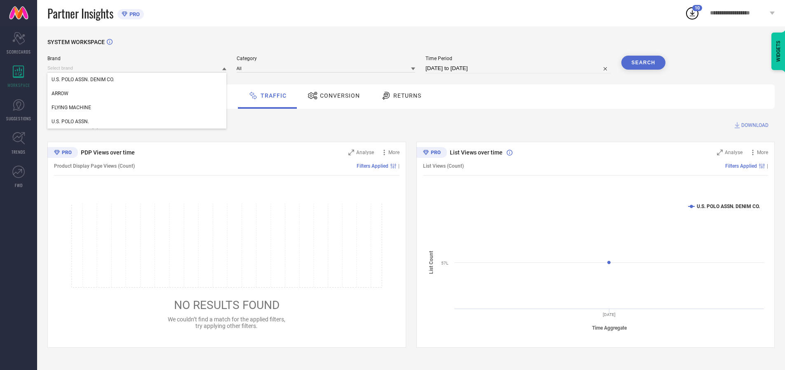
click at [137, 80] on div "U.S. POLO ASSN. DENIM CO." at bounding box center [136, 80] width 179 height 14
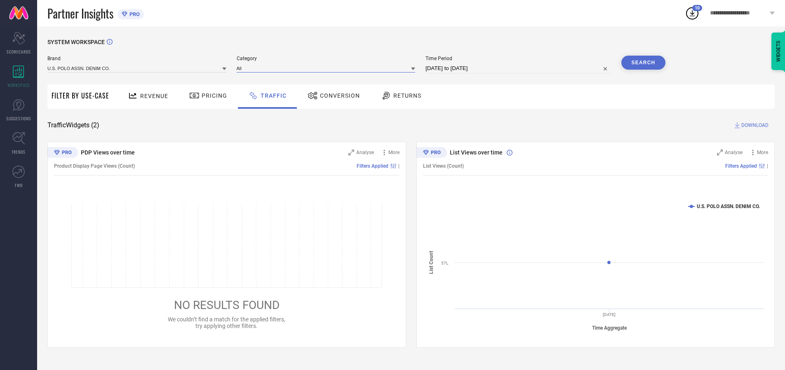
click at [328, 68] on input at bounding box center [326, 68] width 179 height 9
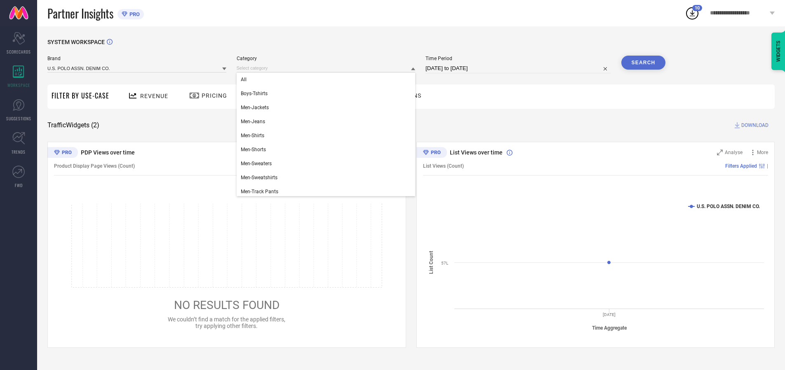
click at [328, 80] on div "All" at bounding box center [326, 80] width 179 height 14
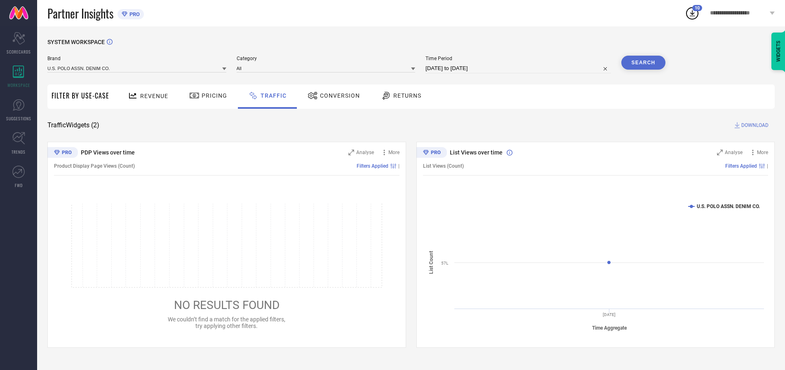
click at [643, 63] on button "Search" at bounding box center [643, 63] width 45 height 14
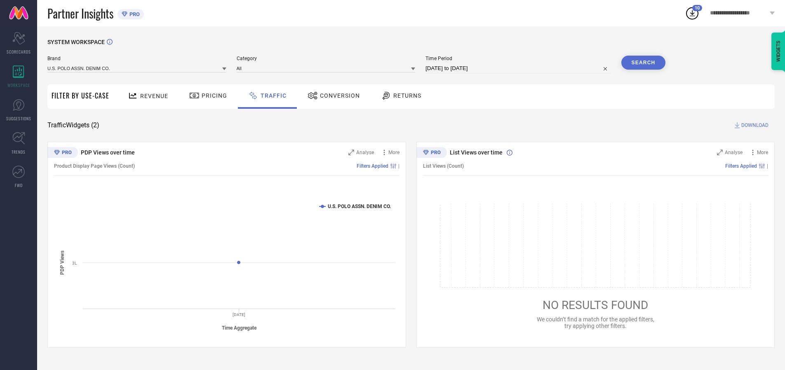
click at [753, 125] on span "DOWNLOAD" at bounding box center [754, 125] width 27 height 8
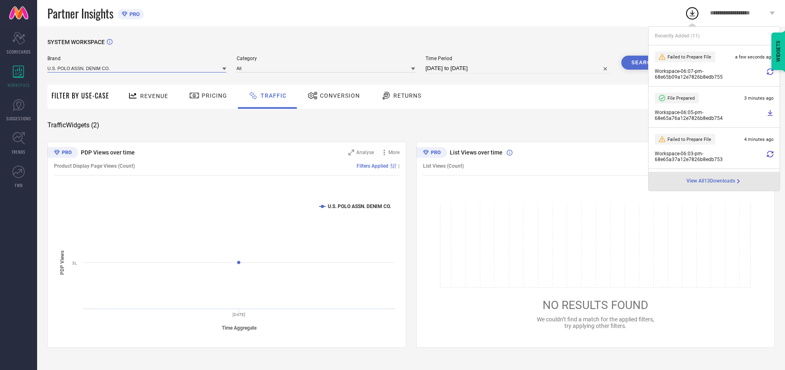
click at [137, 68] on input at bounding box center [136, 68] width 179 height 9
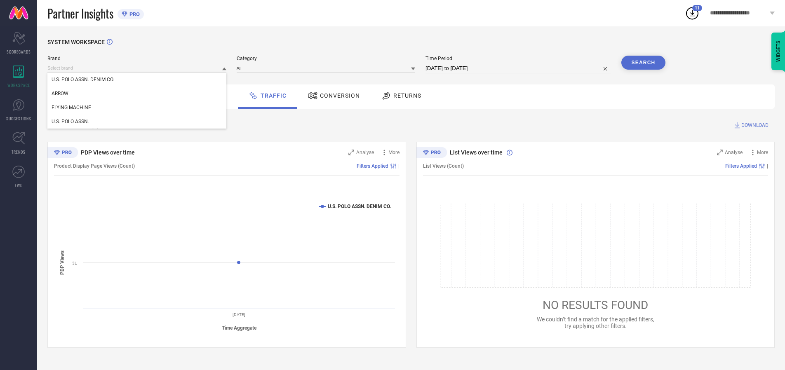
click at [137, 122] on div "U.S. POLO ASSN." at bounding box center [136, 122] width 179 height 14
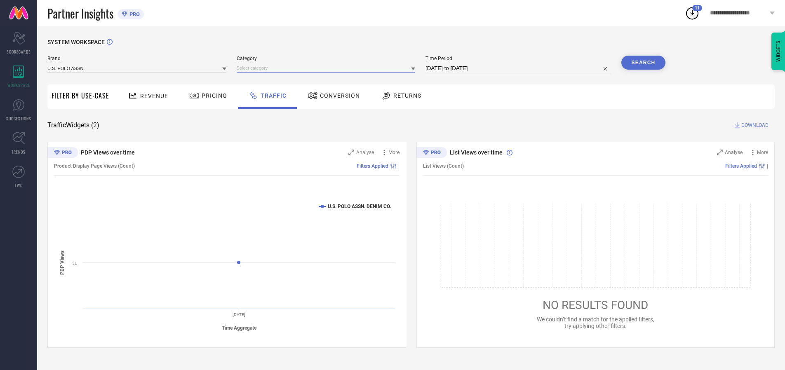
click at [328, 68] on input at bounding box center [326, 68] width 179 height 9
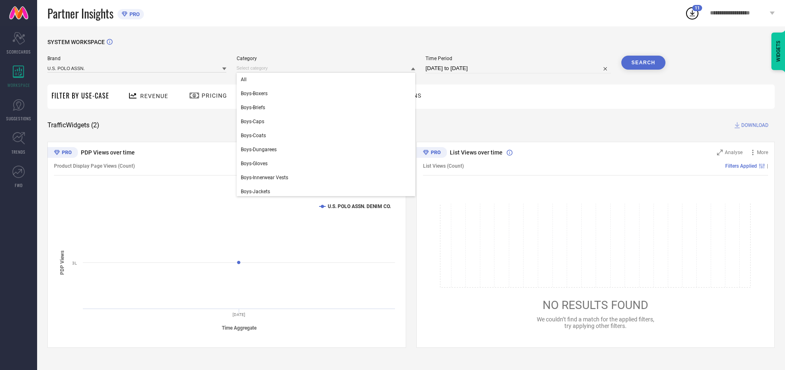
click at [328, 80] on div "All" at bounding box center [326, 80] width 179 height 14
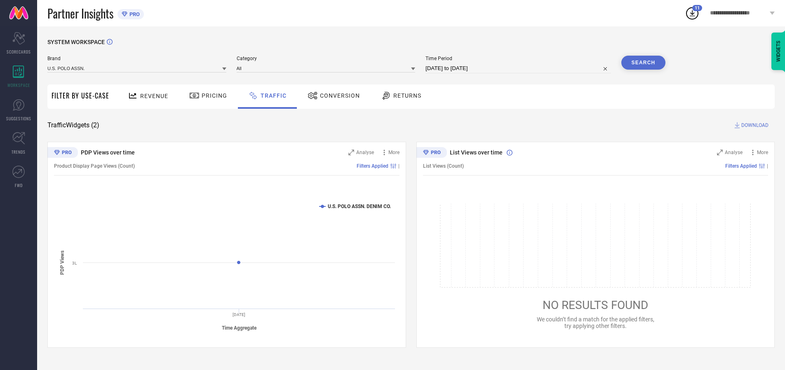
click at [643, 63] on button "Search" at bounding box center [643, 63] width 45 height 14
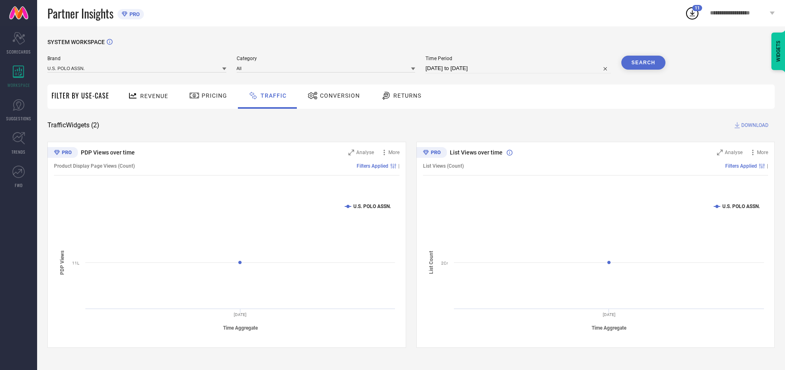
click at [753, 125] on span "DOWNLOAD" at bounding box center [754, 125] width 27 height 8
click at [519, 68] on input at bounding box center [517, 68] width 185 height 10
select select "9"
select select "2025"
select select "10"
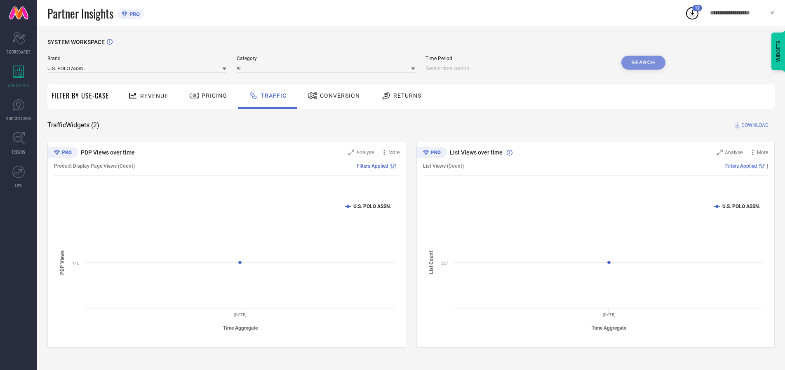
select select "2025"
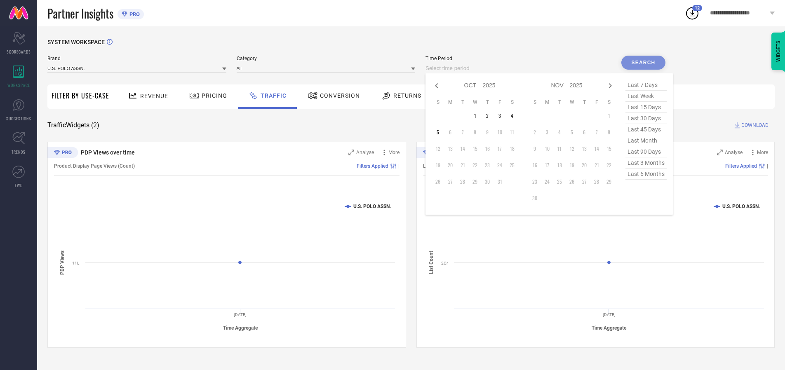
click at [502, 116] on td "3" at bounding box center [499, 116] width 12 height 12
type input "[DATE] to [DATE]"
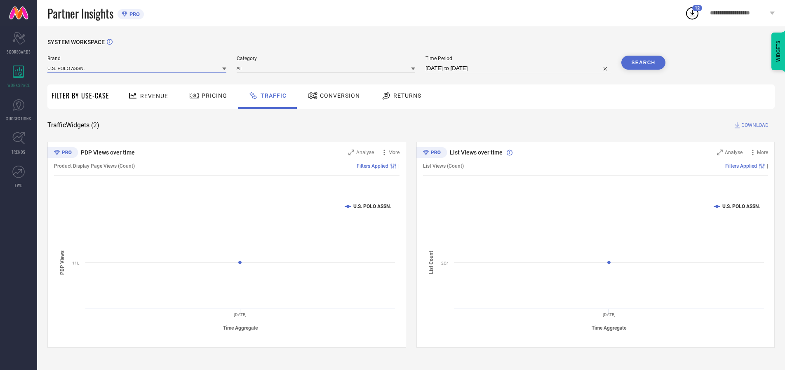
click at [137, 68] on input at bounding box center [136, 68] width 179 height 9
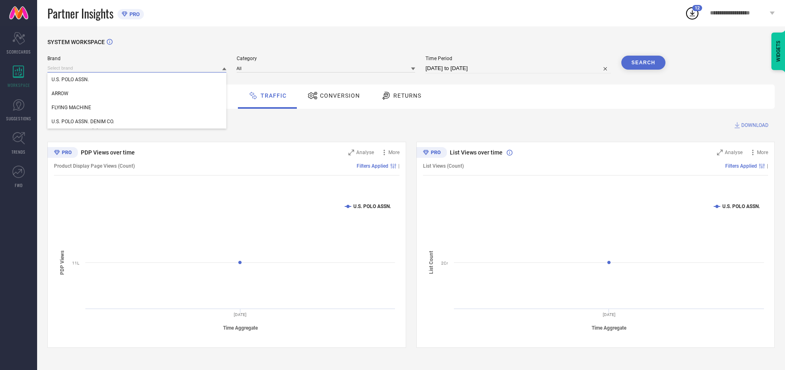
click at [137, 68] on input at bounding box center [136, 68] width 179 height 9
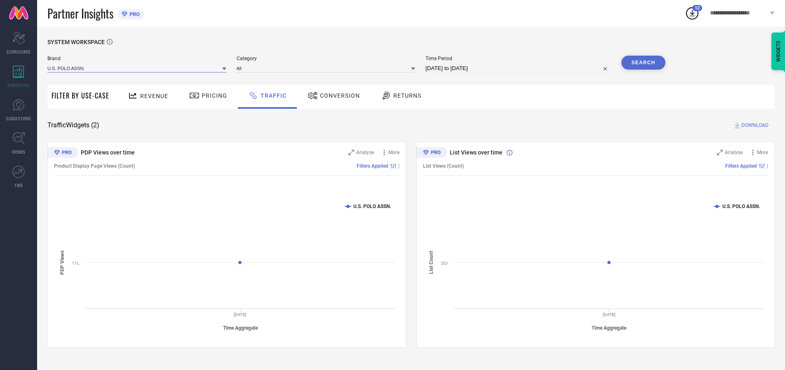
click at [137, 68] on input at bounding box center [136, 68] width 179 height 9
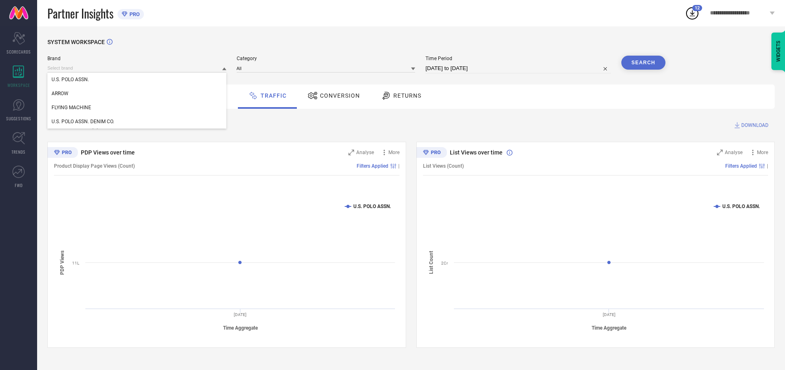
click at [137, 80] on div "U.S. POLO ASSN." at bounding box center [136, 80] width 179 height 14
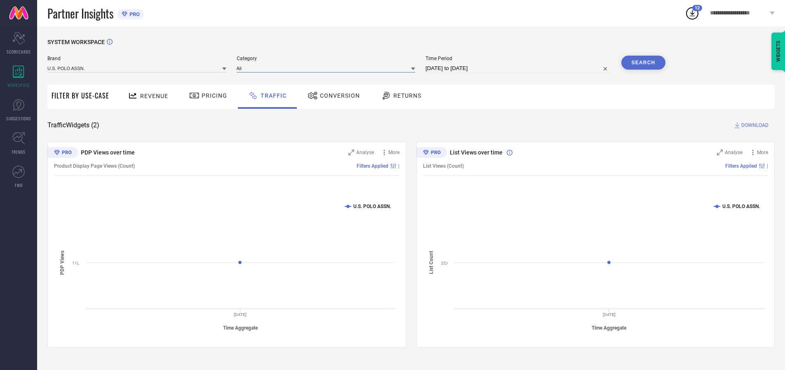
click at [328, 68] on input at bounding box center [326, 68] width 179 height 9
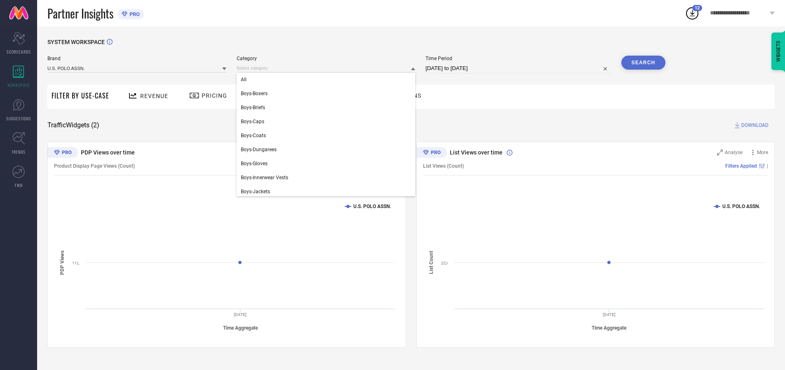
click at [328, 80] on div "All" at bounding box center [326, 80] width 179 height 14
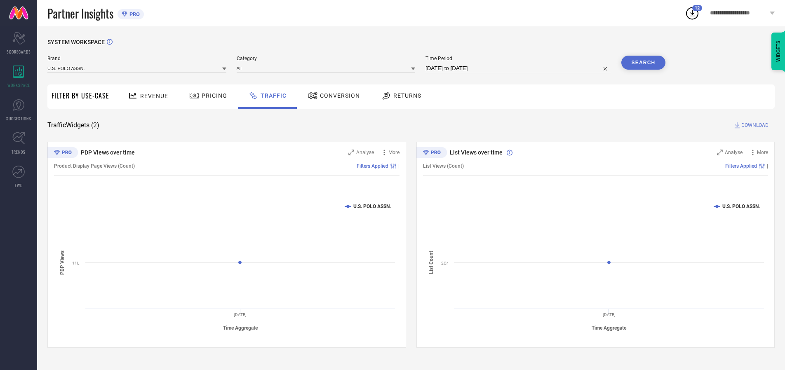
click at [643, 63] on button "Search" at bounding box center [643, 63] width 45 height 14
click at [753, 125] on span "DOWNLOAD" at bounding box center [754, 125] width 27 height 8
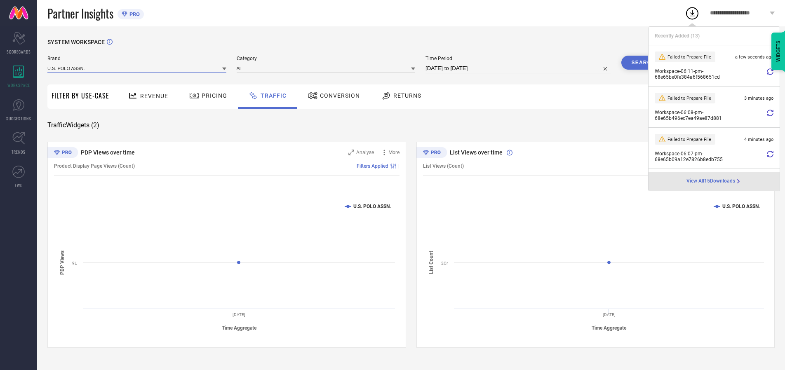
click at [137, 68] on input at bounding box center [136, 68] width 179 height 9
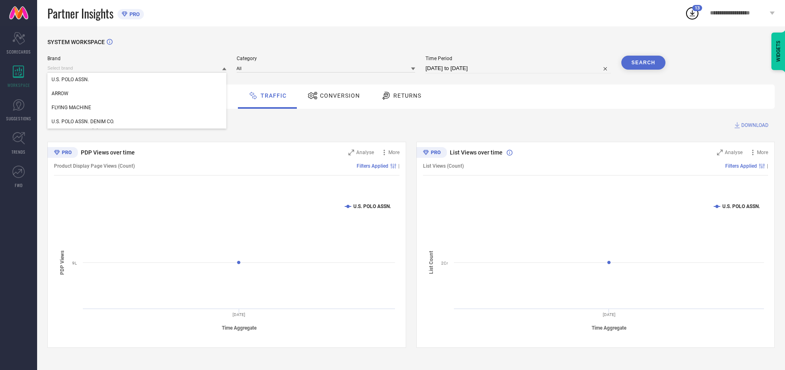
click at [137, 122] on div "U.S. POLO ASSN. DENIM CO." at bounding box center [136, 122] width 179 height 14
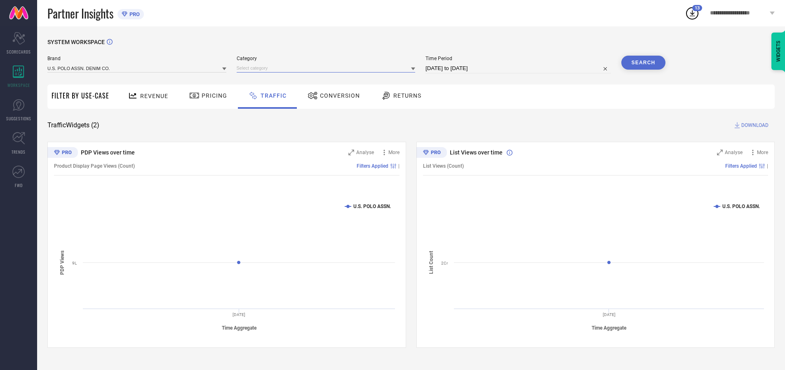
click at [328, 68] on input at bounding box center [326, 68] width 179 height 9
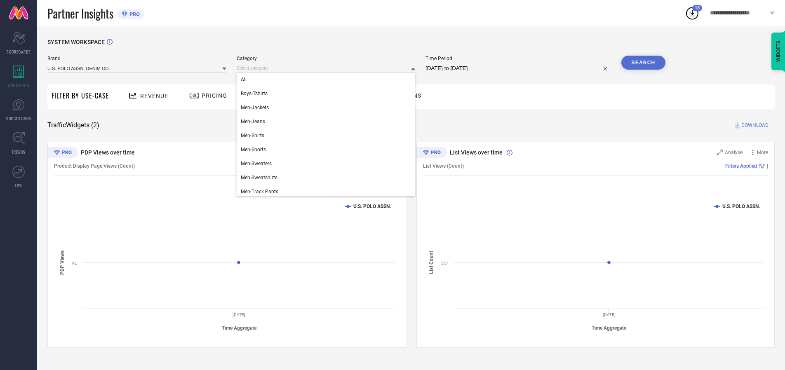
click at [328, 80] on div "All" at bounding box center [326, 80] width 179 height 14
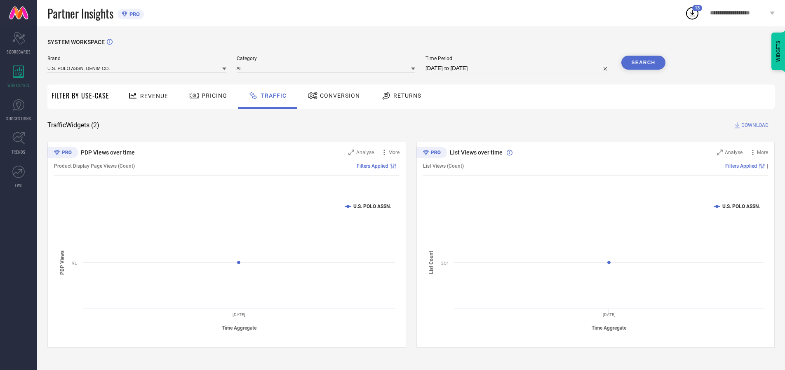
click at [643, 63] on button "Search" at bounding box center [643, 63] width 45 height 14
click at [753, 125] on span "DOWNLOAD" at bounding box center [754, 125] width 27 height 8
click at [519, 68] on input at bounding box center [517, 68] width 185 height 10
select select "9"
select select "2025"
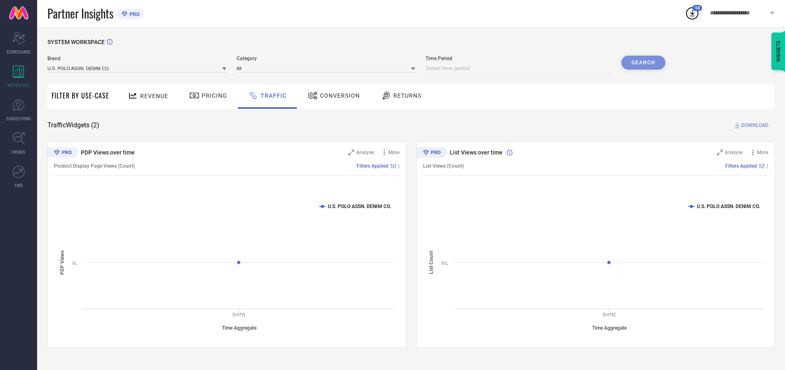
select select "10"
select select "2025"
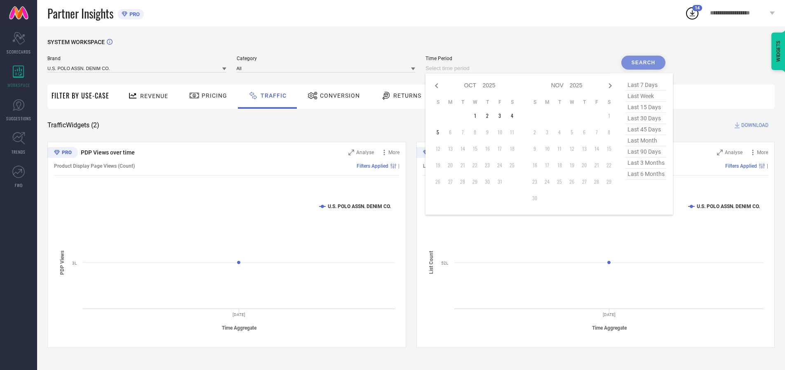
click at [514, 116] on td "4" at bounding box center [512, 116] width 12 height 12
type input "[DATE] to [DATE]"
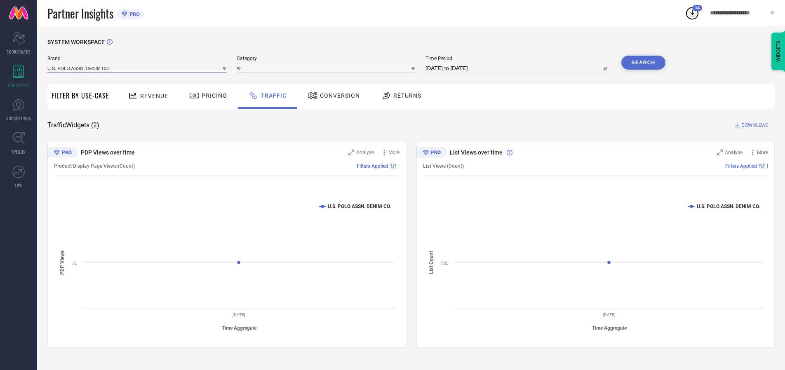
click at [137, 68] on input at bounding box center [136, 68] width 179 height 9
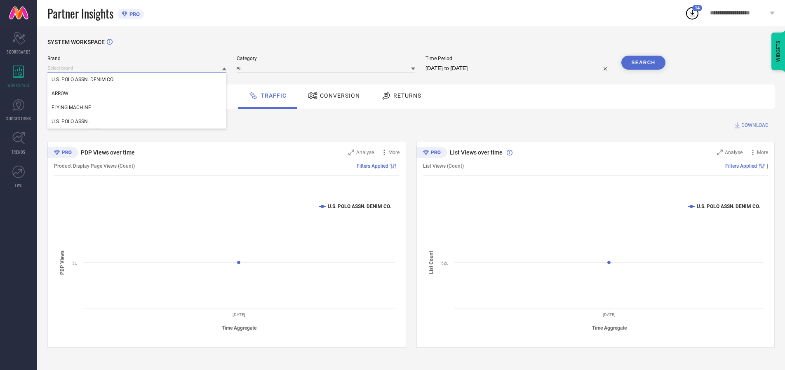
click at [137, 68] on input at bounding box center [136, 68] width 179 height 9
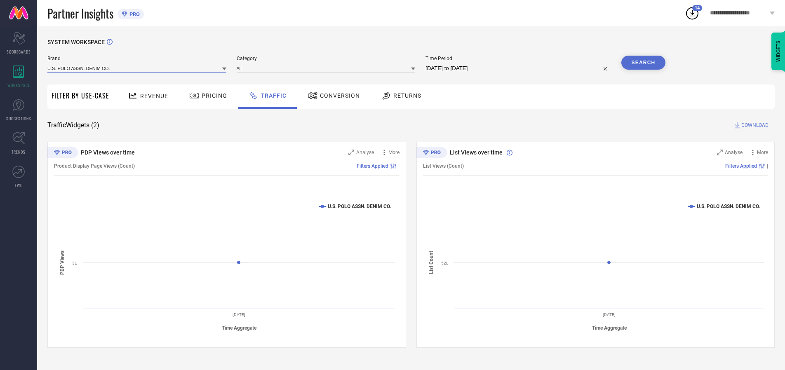
click at [137, 68] on input at bounding box center [136, 68] width 179 height 9
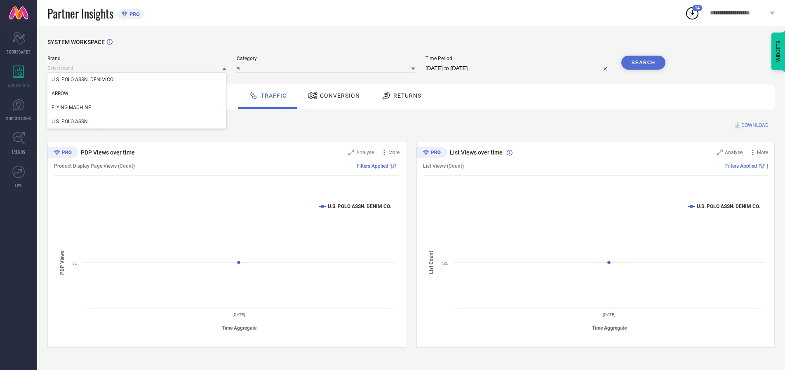
click at [137, 80] on div "U.S. POLO ASSN. DENIM CO." at bounding box center [136, 80] width 179 height 14
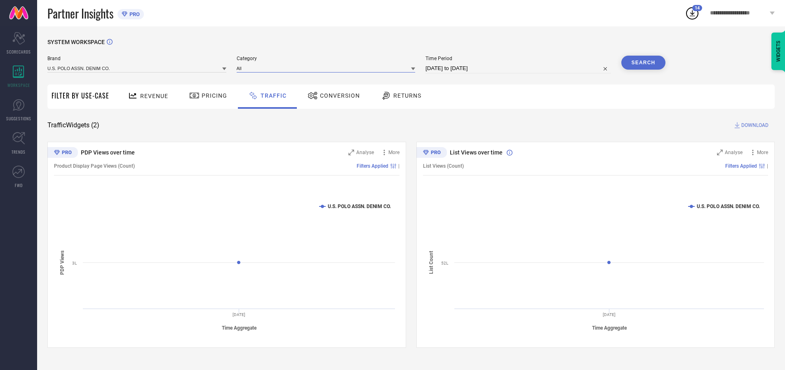
click at [328, 68] on input at bounding box center [326, 68] width 179 height 9
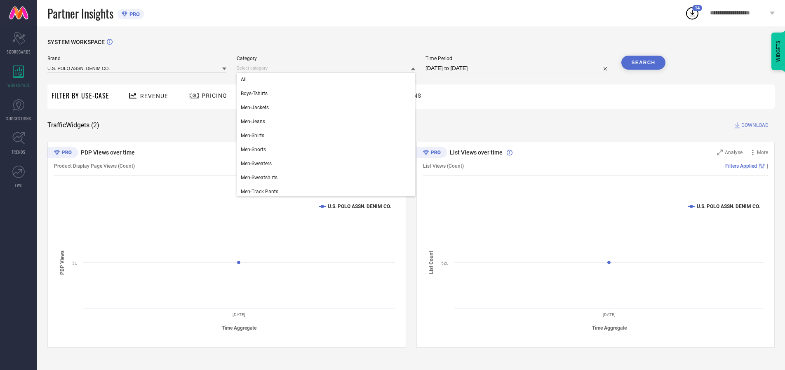
click at [328, 80] on div "All" at bounding box center [326, 80] width 179 height 14
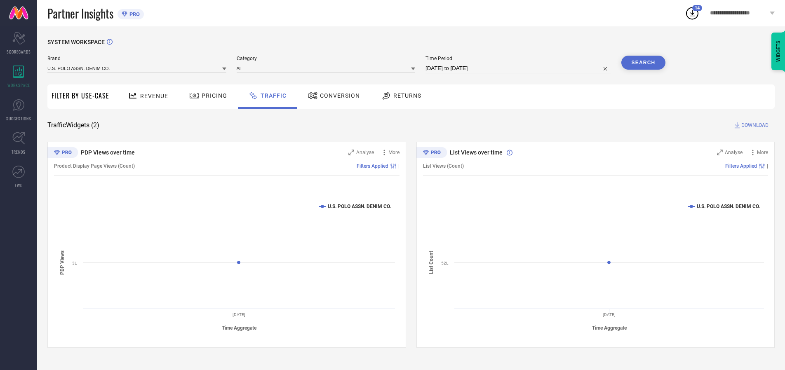
click at [643, 63] on button "Search" at bounding box center [643, 63] width 45 height 14
click at [753, 125] on span "DOWNLOAD" at bounding box center [754, 125] width 27 height 8
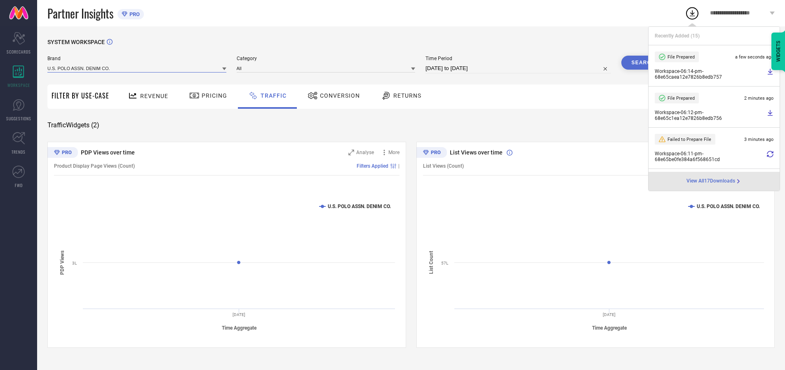
click at [137, 68] on input at bounding box center [136, 68] width 179 height 9
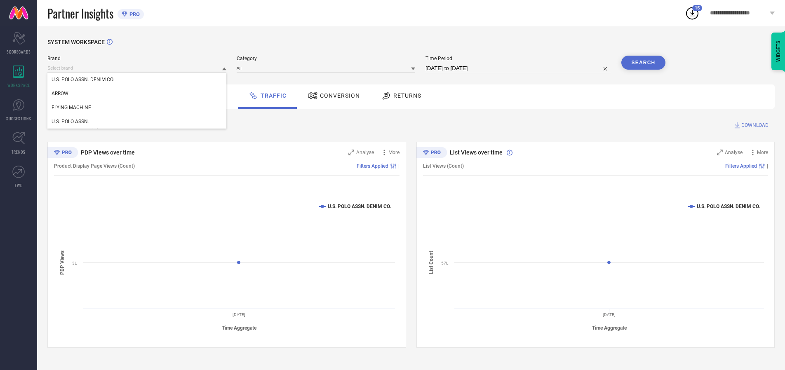
click at [137, 122] on div "U.S. POLO ASSN." at bounding box center [136, 122] width 179 height 14
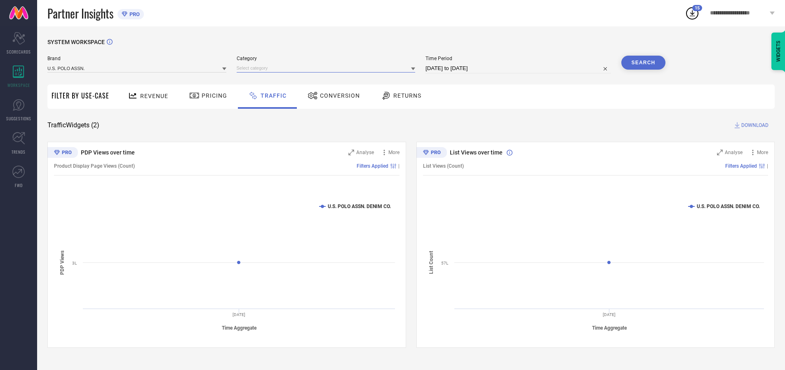
click at [328, 68] on input at bounding box center [326, 68] width 179 height 9
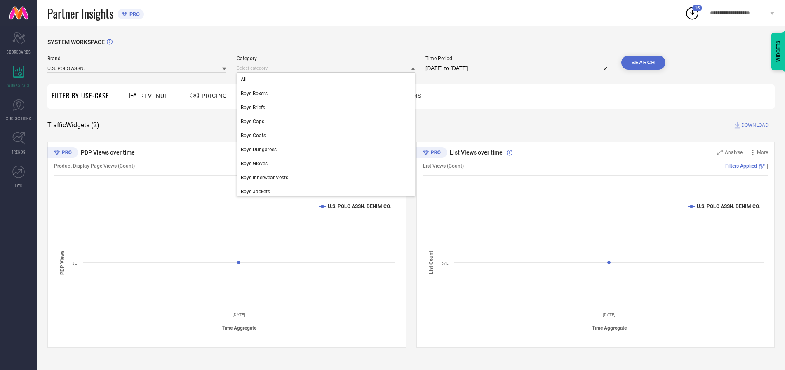
click at [328, 80] on div "All" at bounding box center [326, 80] width 179 height 14
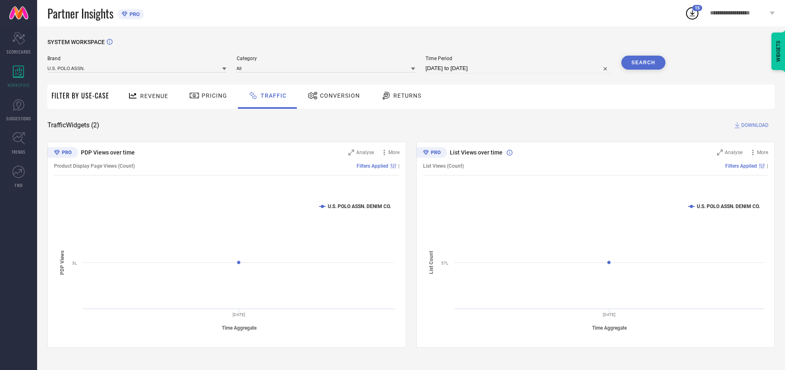
click at [643, 63] on button "Search" at bounding box center [643, 63] width 45 height 14
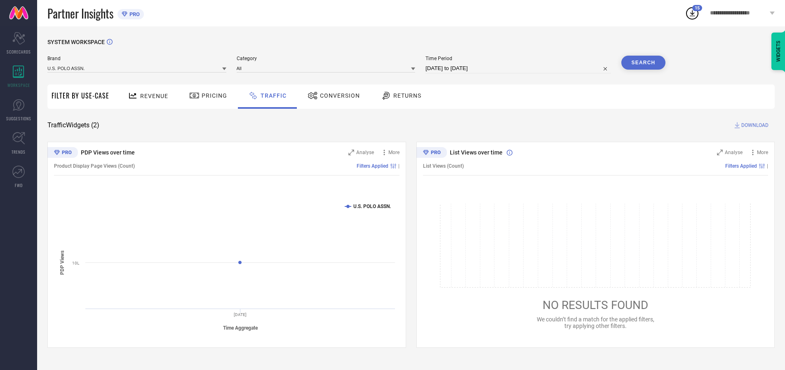
click at [753, 125] on span "DOWNLOAD" at bounding box center [754, 125] width 27 height 8
click at [519, 68] on input at bounding box center [517, 68] width 185 height 10
select select "9"
select select "2025"
select select "10"
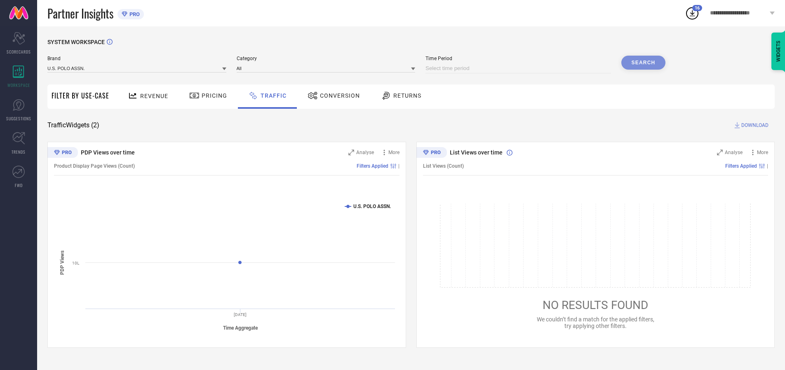
select select "2025"
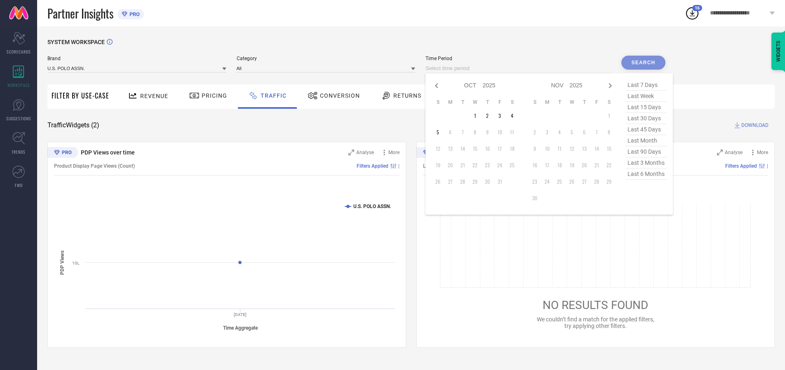
click at [440, 132] on td "5" at bounding box center [437, 132] width 12 height 12
type input "[DATE] to [DATE]"
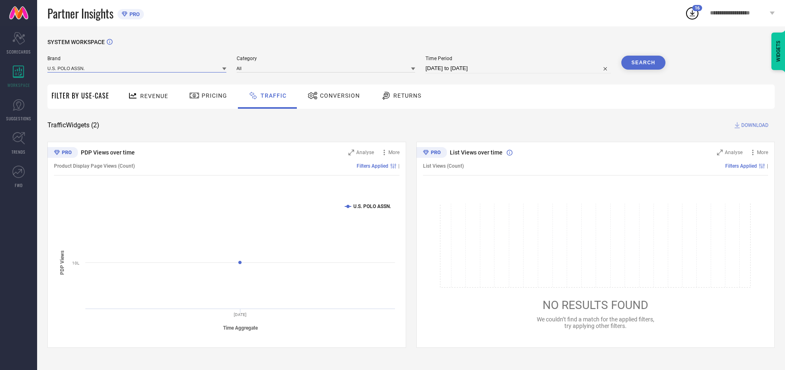
click at [137, 68] on input at bounding box center [136, 68] width 179 height 9
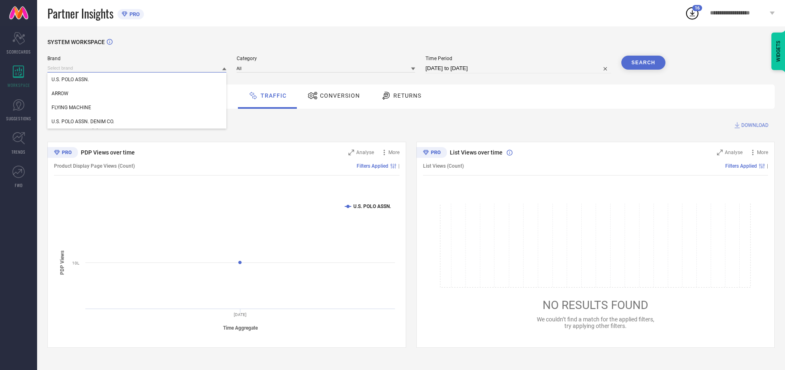
click at [137, 68] on input at bounding box center [136, 68] width 179 height 9
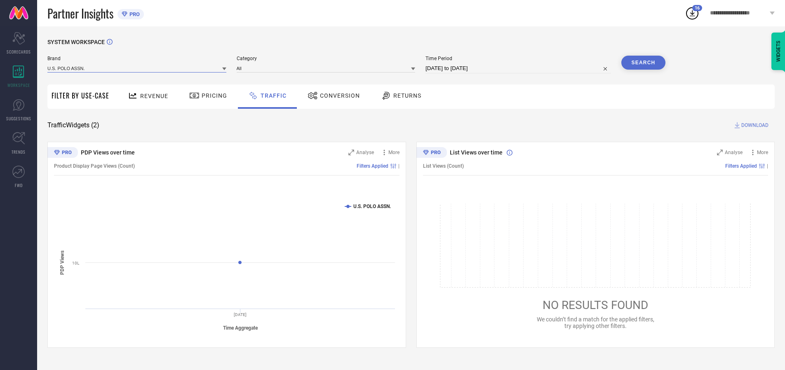
click at [137, 68] on input at bounding box center [136, 68] width 179 height 9
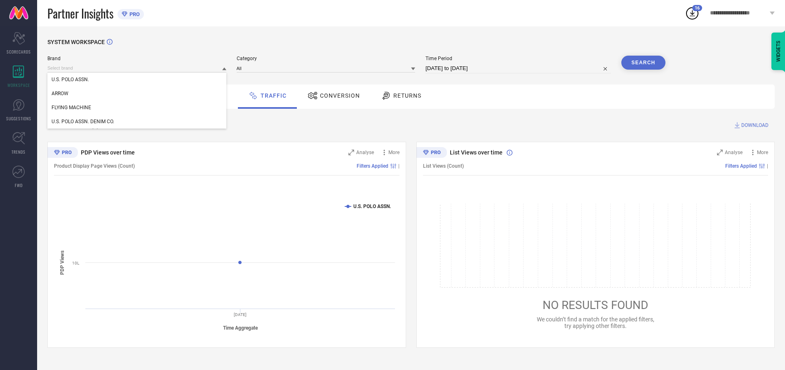
click at [137, 80] on div "U.S. POLO ASSN." at bounding box center [136, 80] width 179 height 14
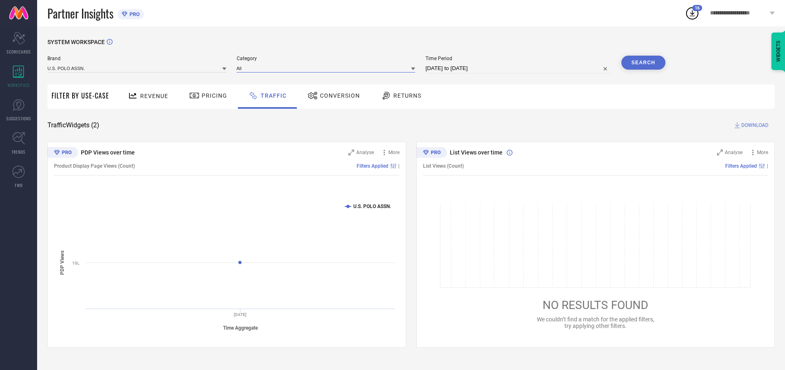
click at [328, 68] on input at bounding box center [326, 68] width 179 height 9
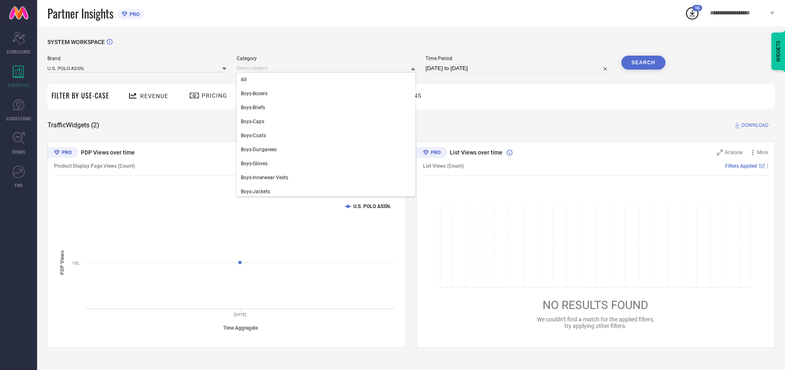
click at [328, 80] on div "All" at bounding box center [326, 80] width 179 height 14
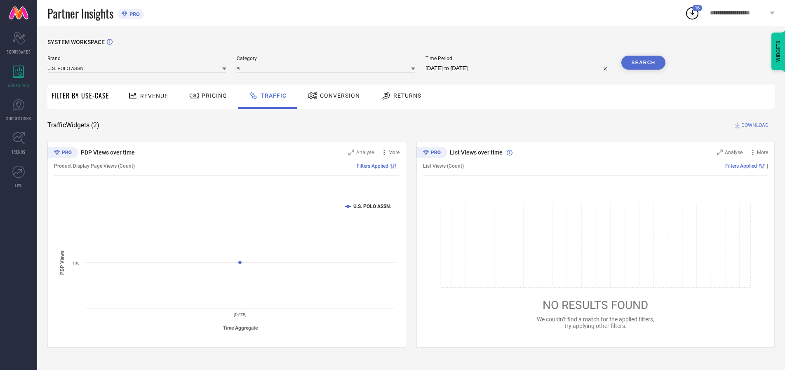
click at [643, 63] on button "Search" at bounding box center [643, 63] width 45 height 14
click at [753, 125] on span "DOWNLOAD" at bounding box center [754, 125] width 27 height 8
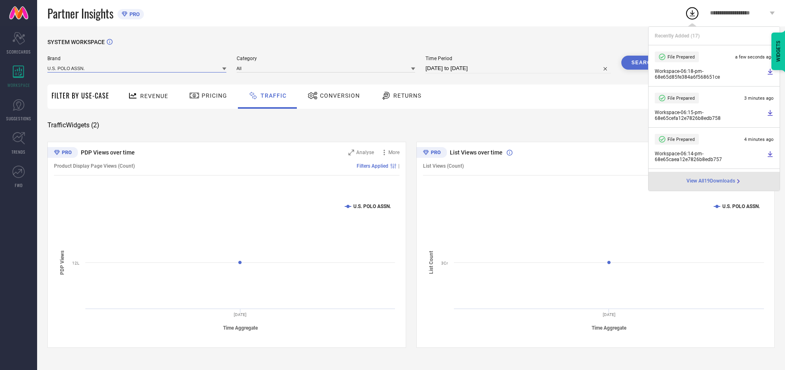
click at [137, 68] on input at bounding box center [136, 68] width 179 height 9
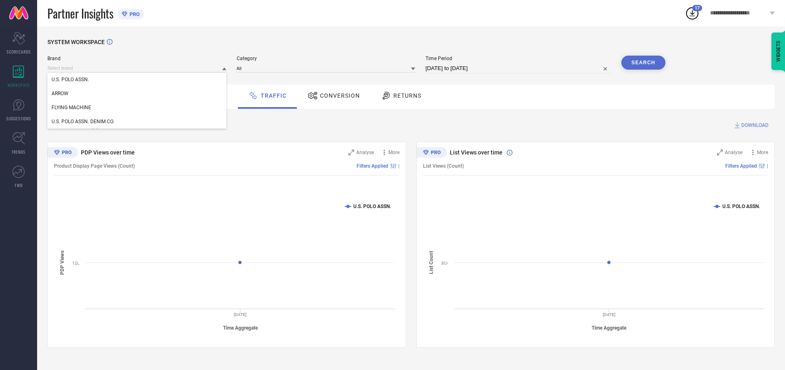
click at [137, 122] on div "U.S. POLO ASSN. DENIM CO." at bounding box center [136, 122] width 179 height 14
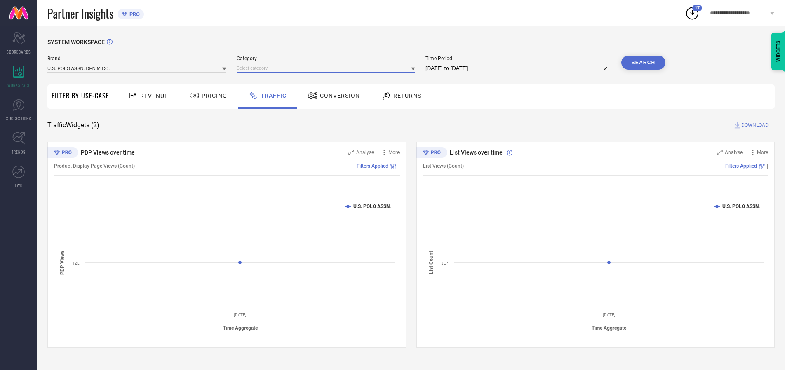
click at [328, 68] on input at bounding box center [326, 68] width 179 height 9
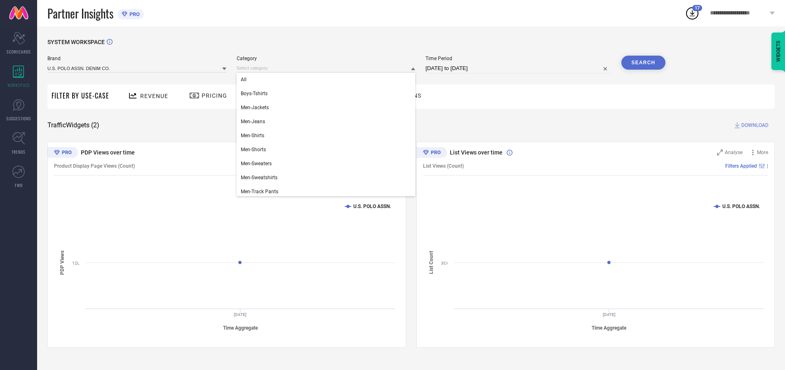
click at [328, 80] on div "All" at bounding box center [326, 80] width 179 height 14
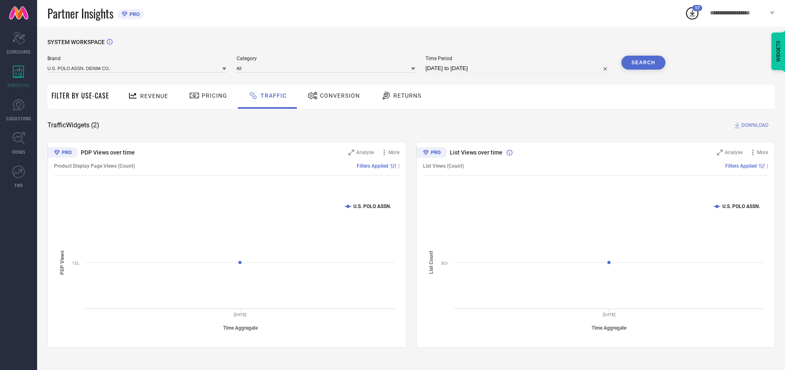
click at [643, 63] on button "Search" at bounding box center [643, 63] width 45 height 14
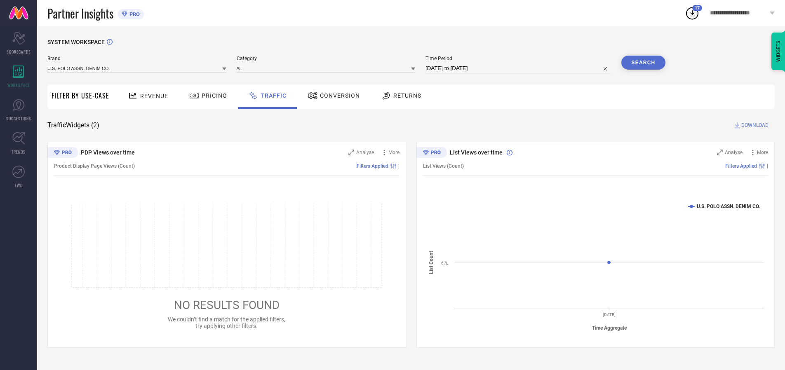
click at [753, 125] on span "DOWNLOAD" at bounding box center [754, 125] width 27 height 8
